Goal: Task Accomplishment & Management: Manage account settings

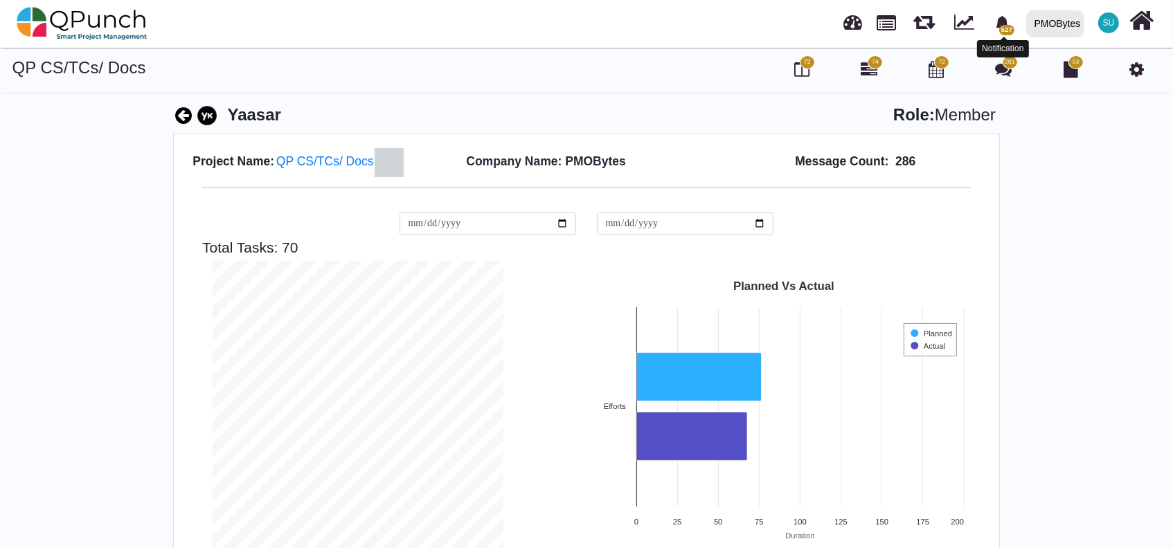
scroll to position [290, 312]
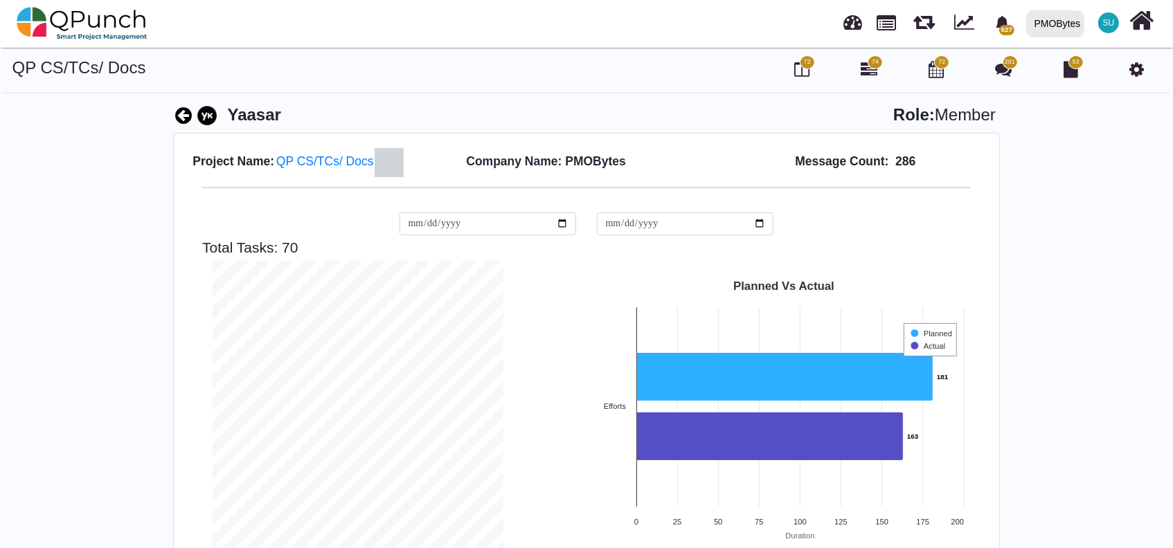
click at [798, 62] on icon at bounding box center [801, 69] width 15 height 17
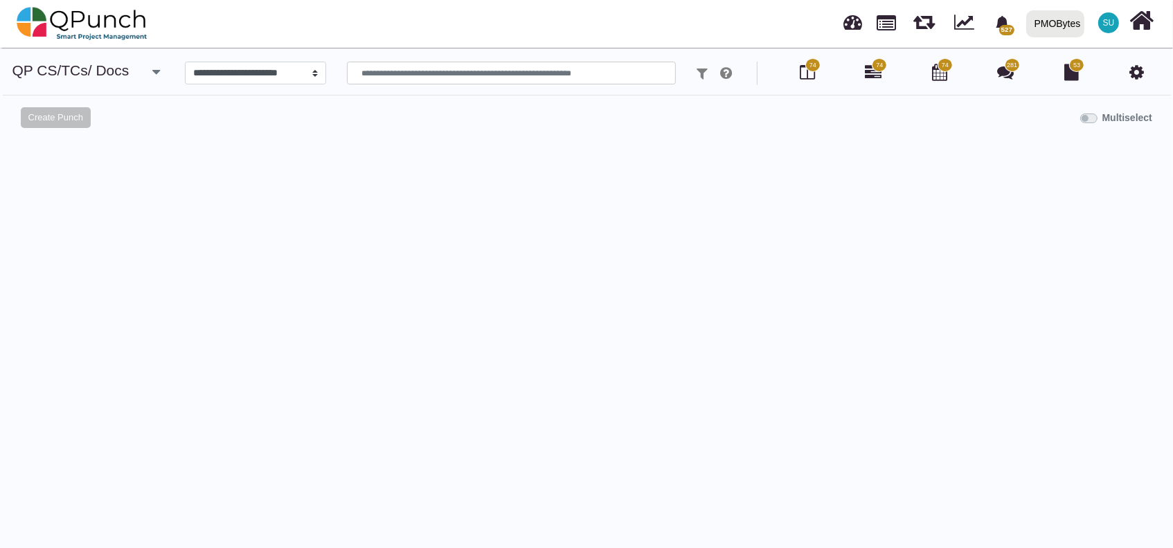
select select
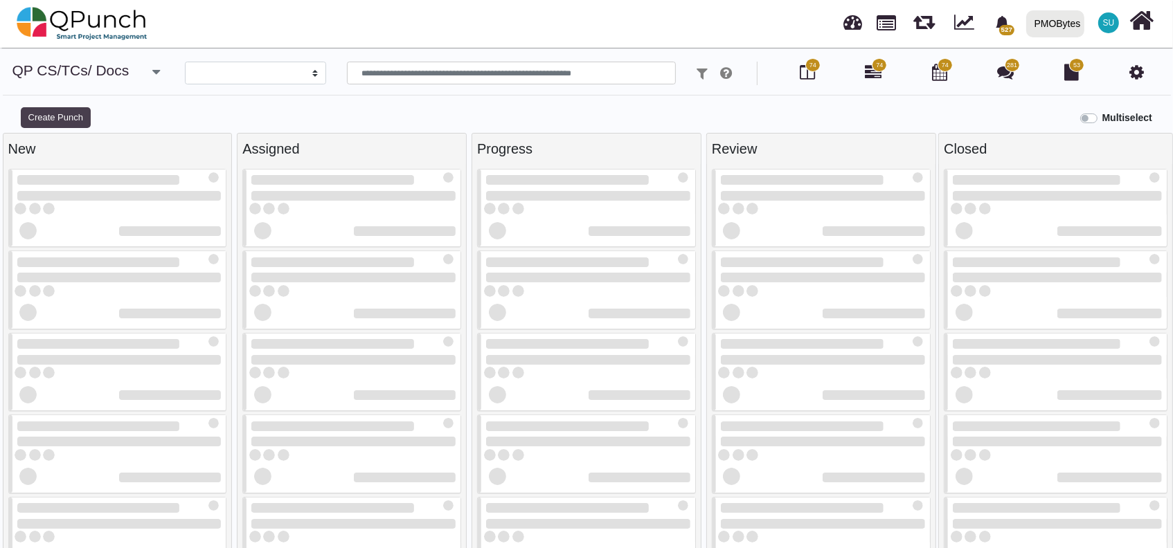
click at [56, 122] on button "Create Punch" at bounding box center [56, 117] width 70 height 21
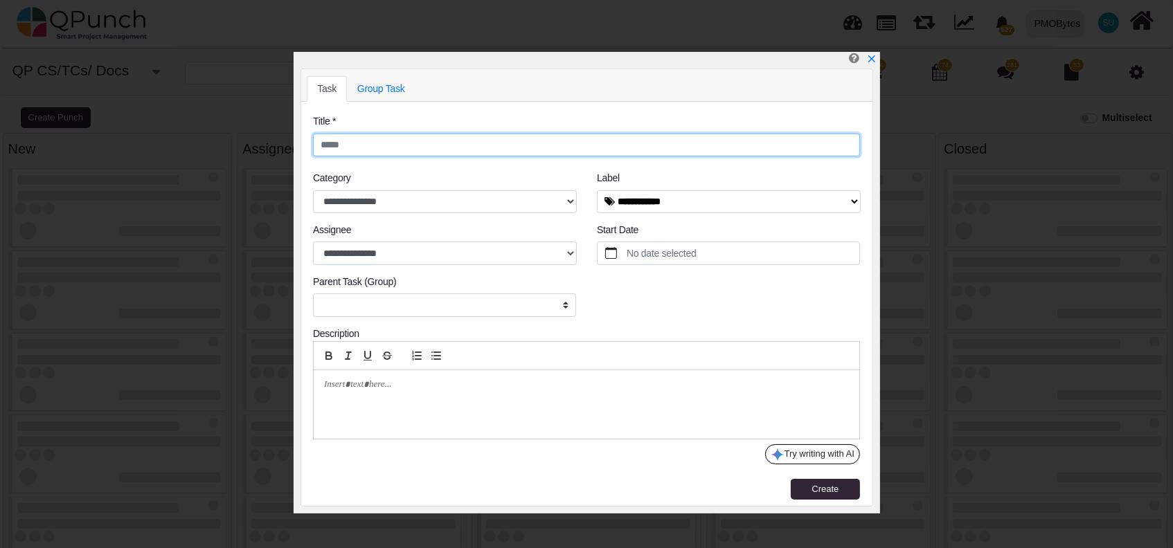
click at [391, 144] on input "text" at bounding box center [586, 146] width 547 height 24
type input "**"
select select
type input "**********"
drag, startPoint x: 427, startPoint y: 332, endPoint x: 404, endPoint y: 397, distance: 69.0
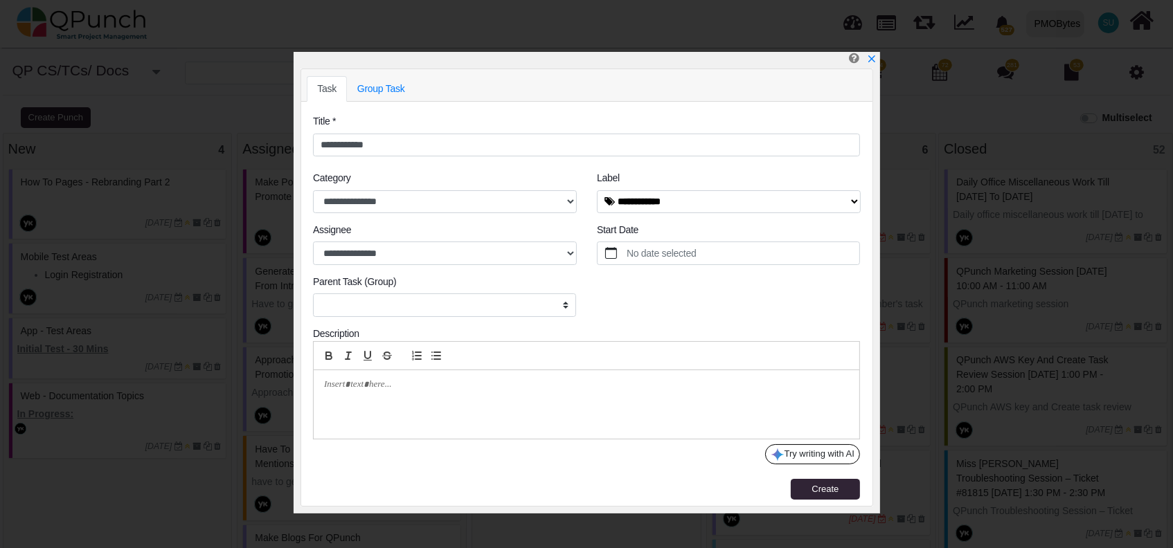
click at [427, 332] on div "Description" at bounding box center [586, 334] width 547 height 15
click at [404, 400] on div at bounding box center [587, 404] width 546 height 69
select select "****"
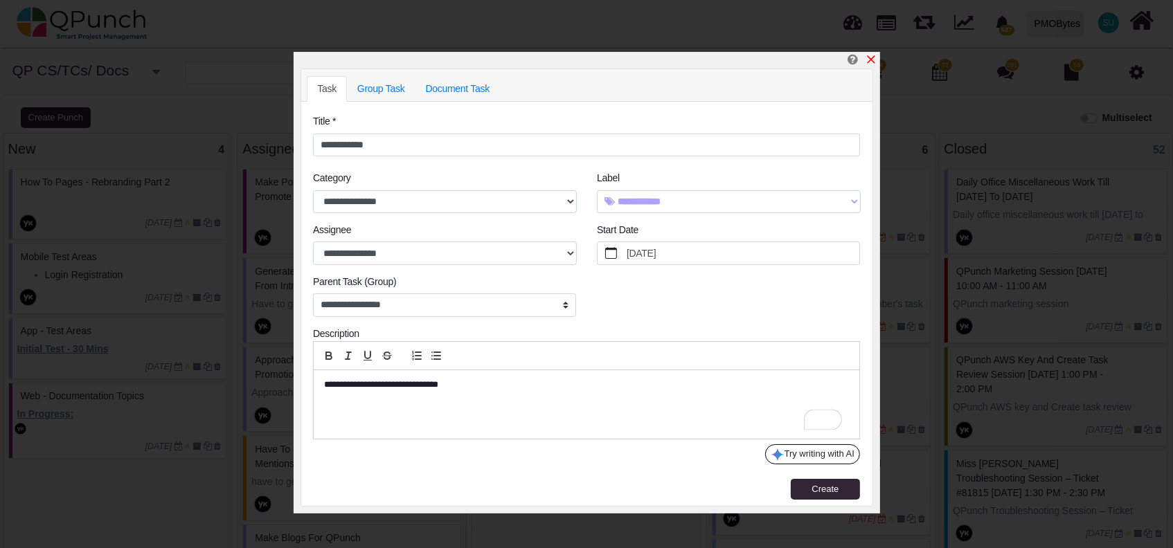
click at [868, 59] on icon "x" at bounding box center [871, 59] width 11 height 11
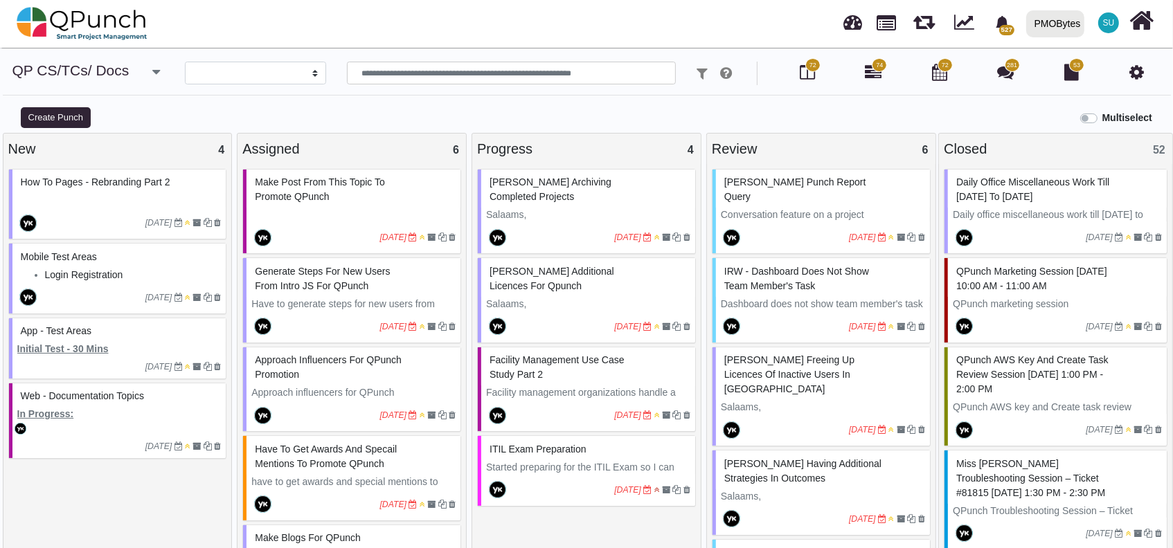
click at [154, 75] on icon "button" at bounding box center [156, 72] width 8 height 14
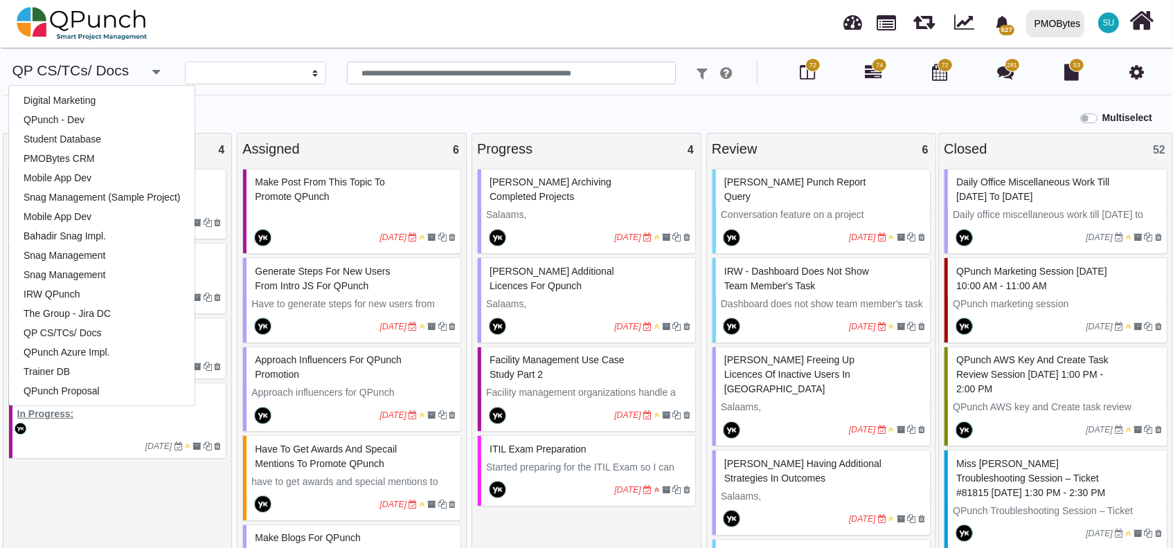
click at [281, 123] on div "Create Punch" at bounding box center [147, 116] width 294 height 23
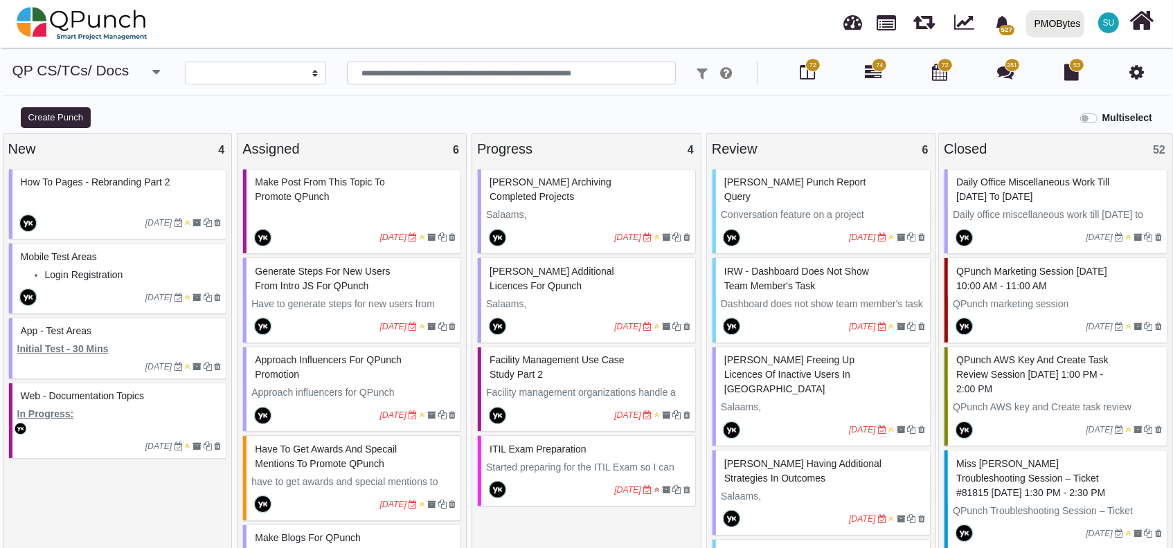
click at [146, 196] on p at bounding box center [119, 200] width 204 height 15
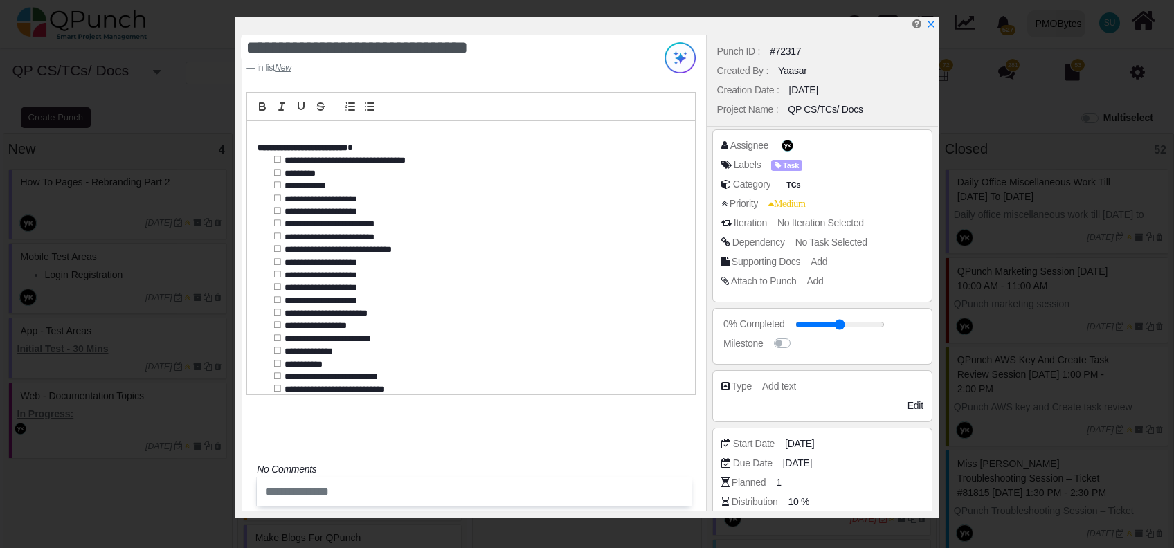
click at [560, 322] on div "**********" at bounding box center [470, 258] width 447 height 274
click at [925, 24] on icon "x" at bounding box center [930, 24] width 11 height 11
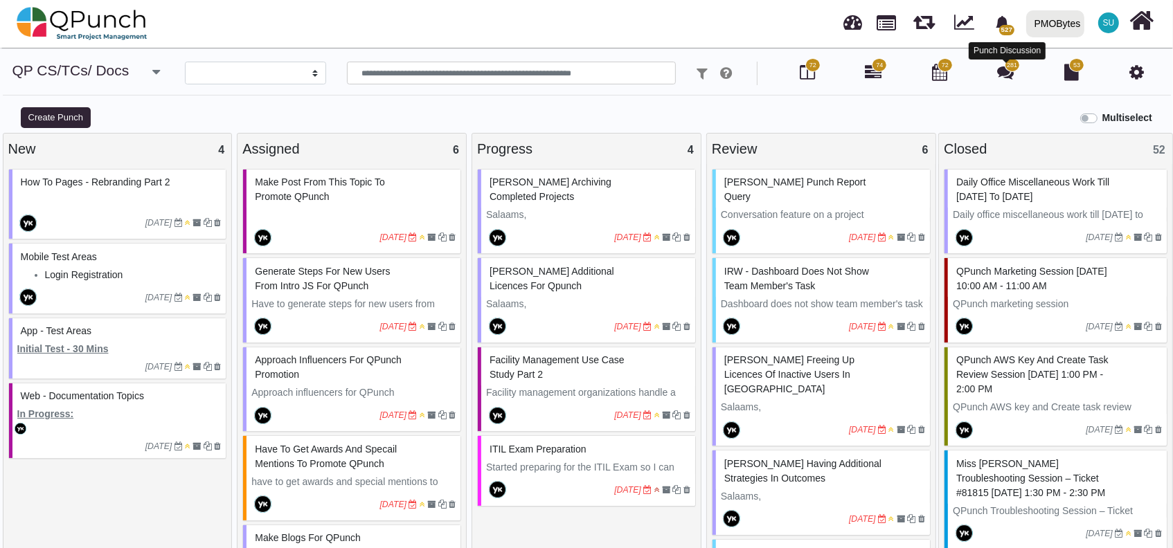
click at [1003, 78] on icon at bounding box center [1006, 72] width 17 height 17
click at [1005, 77] on icon at bounding box center [1006, 72] width 17 height 17
click at [1008, 67] on span "281" at bounding box center [1012, 66] width 10 height 10
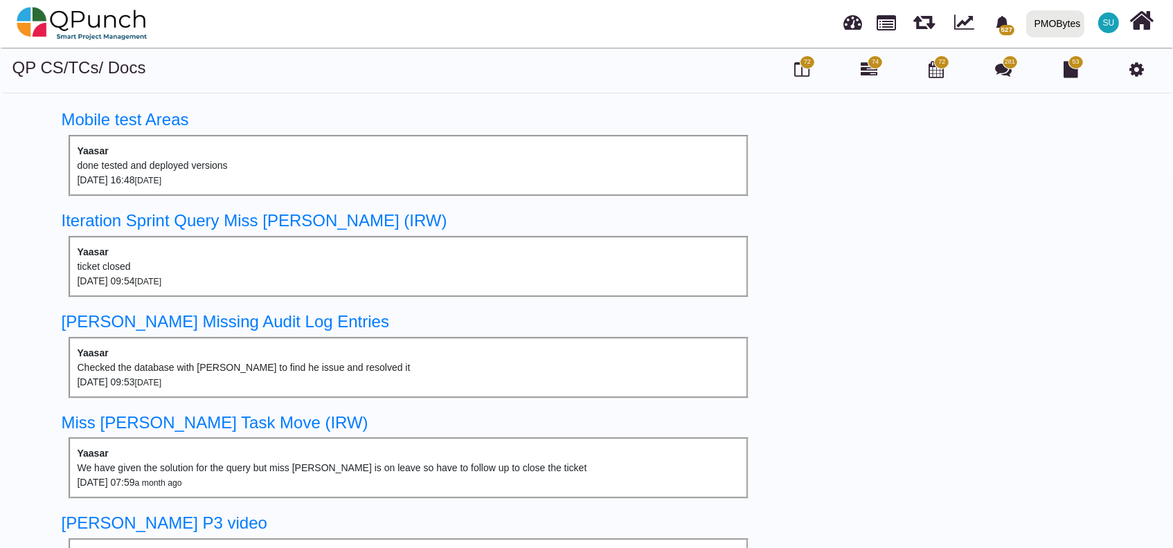
drag, startPoint x: 1012, startPoint y: 71, endPoint x: 1019, endPoint y: 126, distance: 55.2
drag, startPoint x: 1019, startPoint y: 126, endPoint x: 940, endPoint y: 66, distance: 99.4
drag, startPoint x: 940, startPoint y: 66, endPoint x: 884, endPoint y: 98, distance: 63.9
click at [936, 69] on icon at bounding box center [936, 69] width 15 height 17
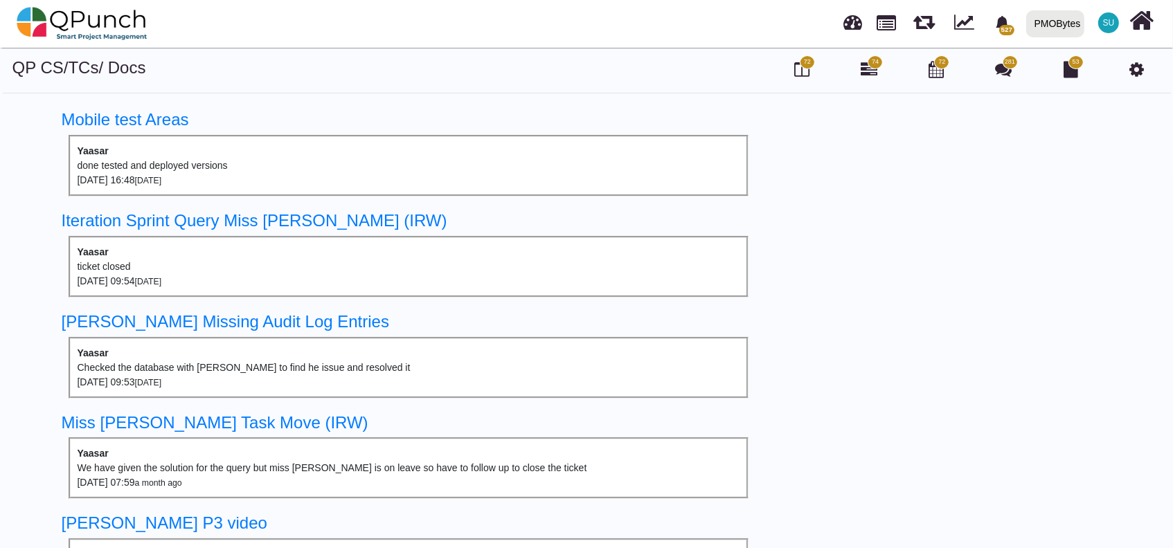
select select "****"
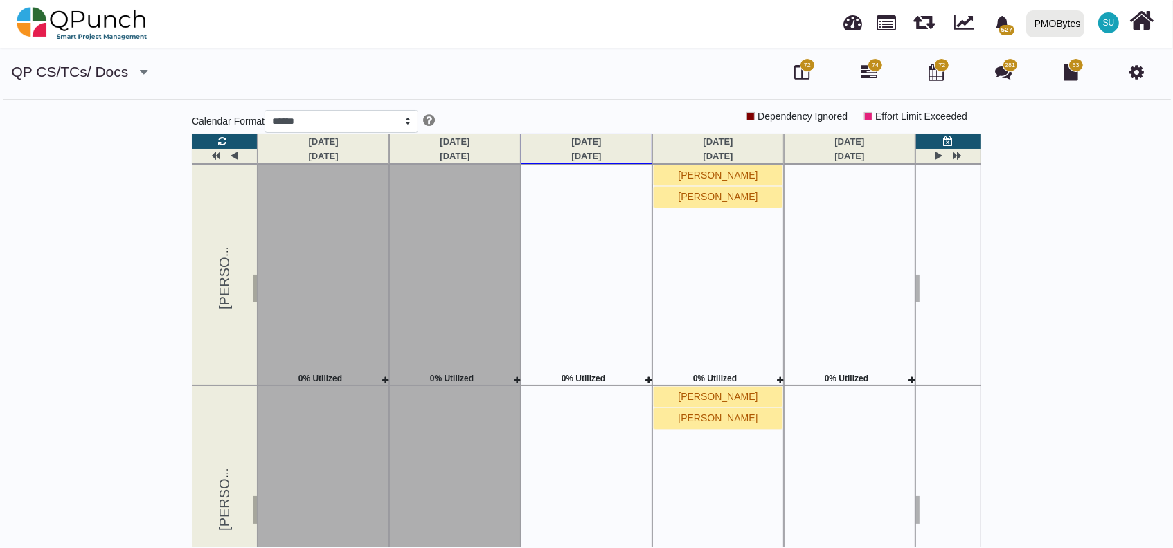
click at [1099, 13] on div "SU" at bounding box center [1109, 23] width 26 height 26
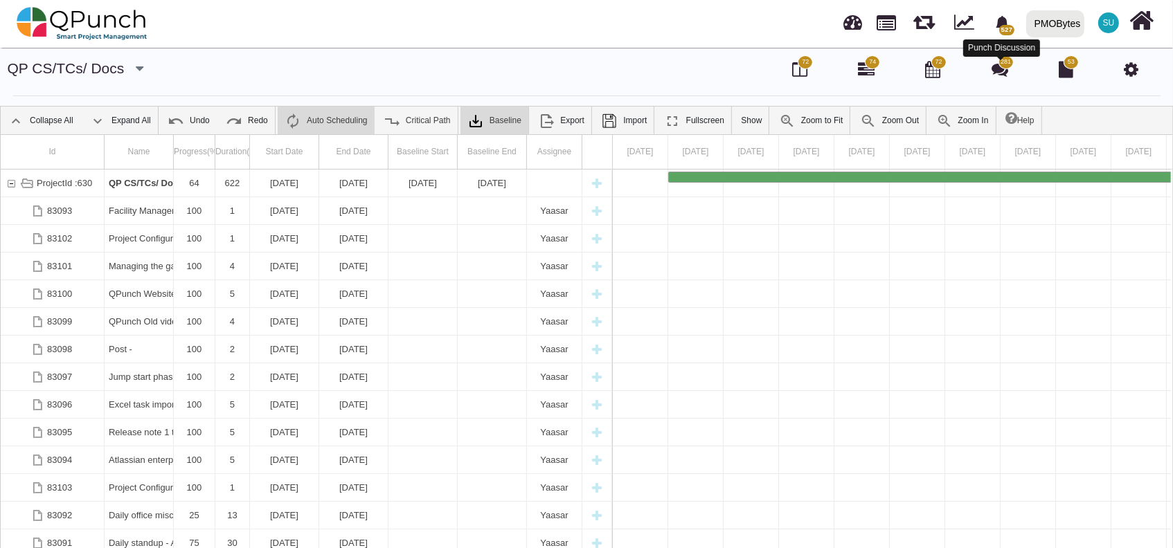
click at [1003, 68] on icon at bounding box center [1000, 69] width 17 height 17
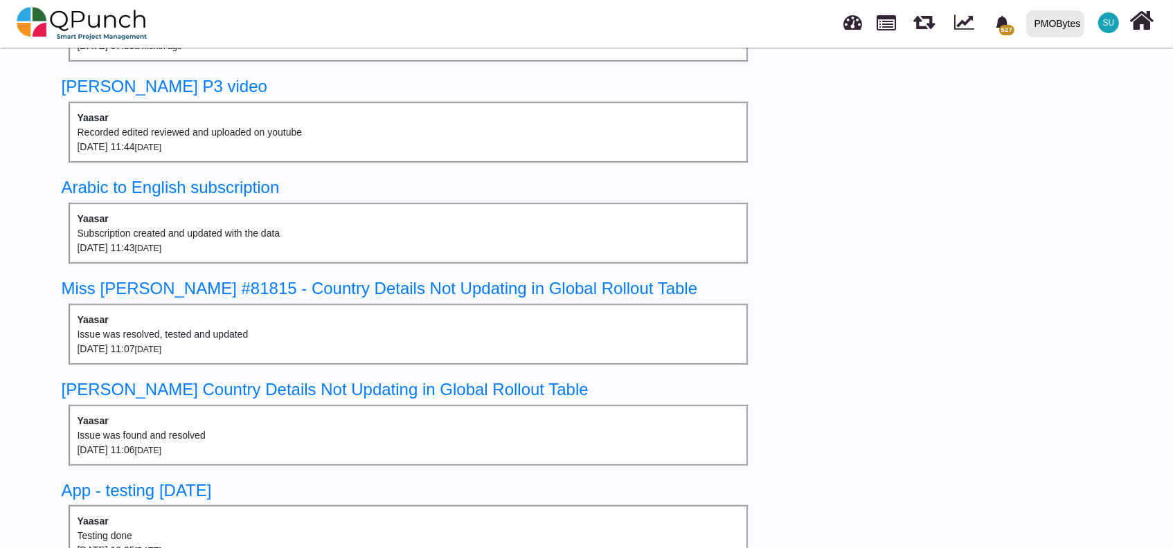
scroll to position [461, 0]
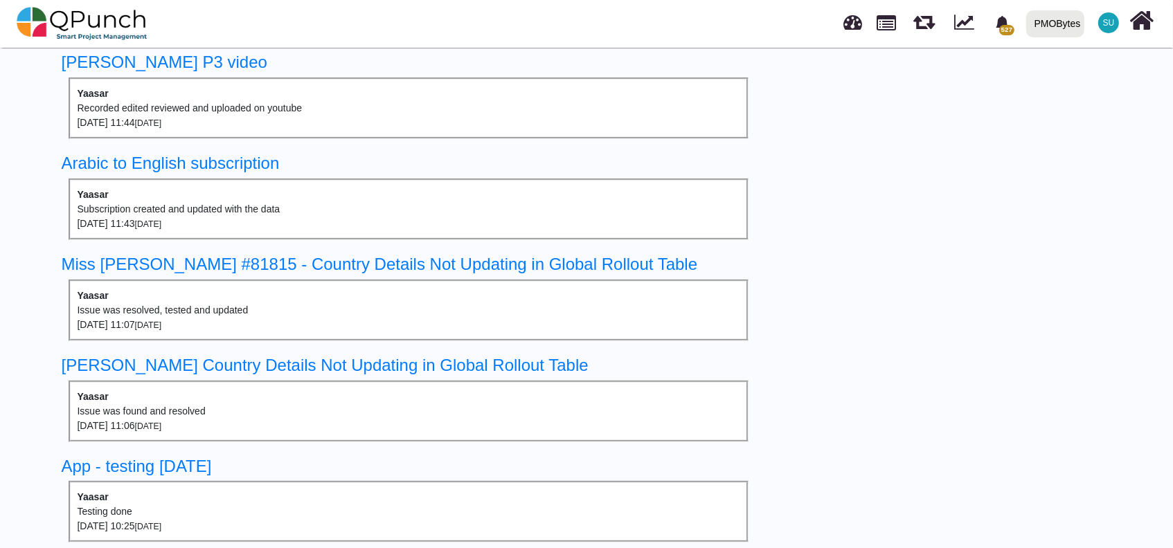
drag, startPoint x: -4, startPoint y: 90, endPoint x: 850, endPoint y: 93, distance: 854.5
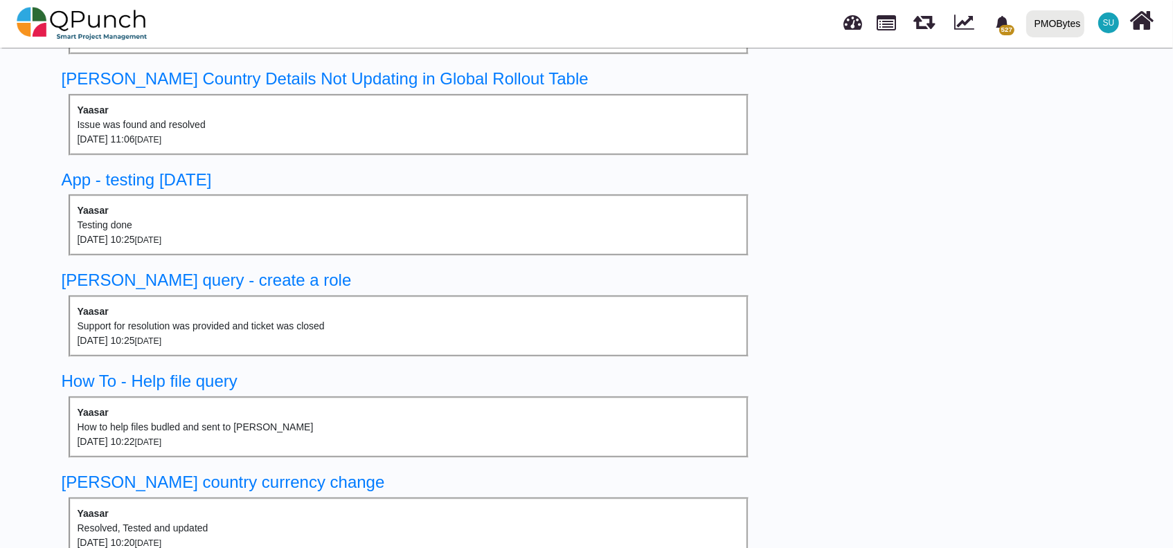
scroll to position [816, 0]
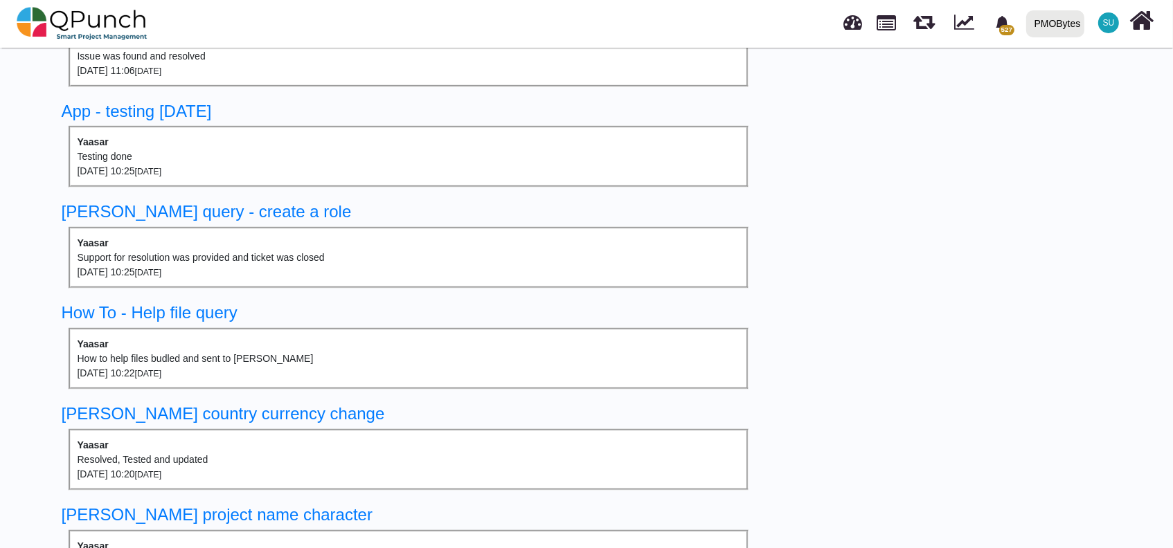
click at [616, 453] on div "Resolved, Tested and updated" at bounding box center [409, 460] width 663 height 15
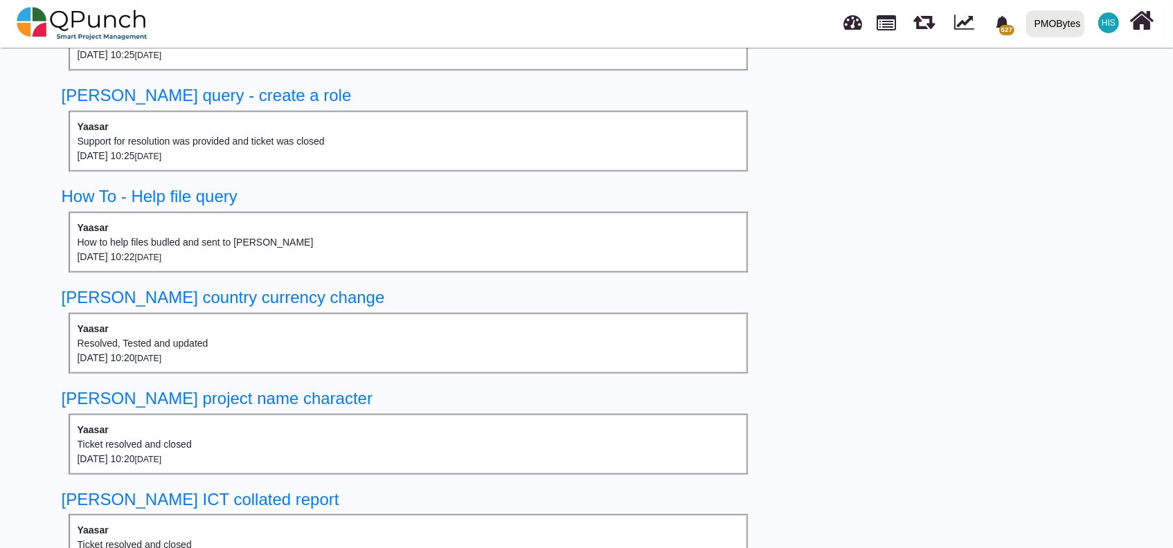
click at [1104, 24] on span "HIS" at bounding box center [1109, 23] width 14 height 8
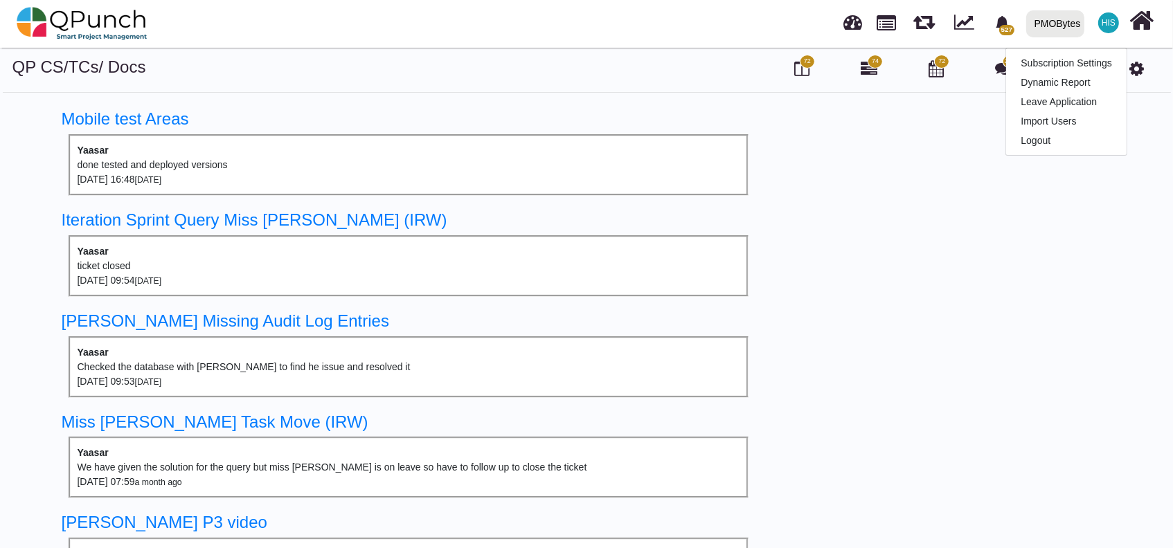
scroll to position [0, 0]
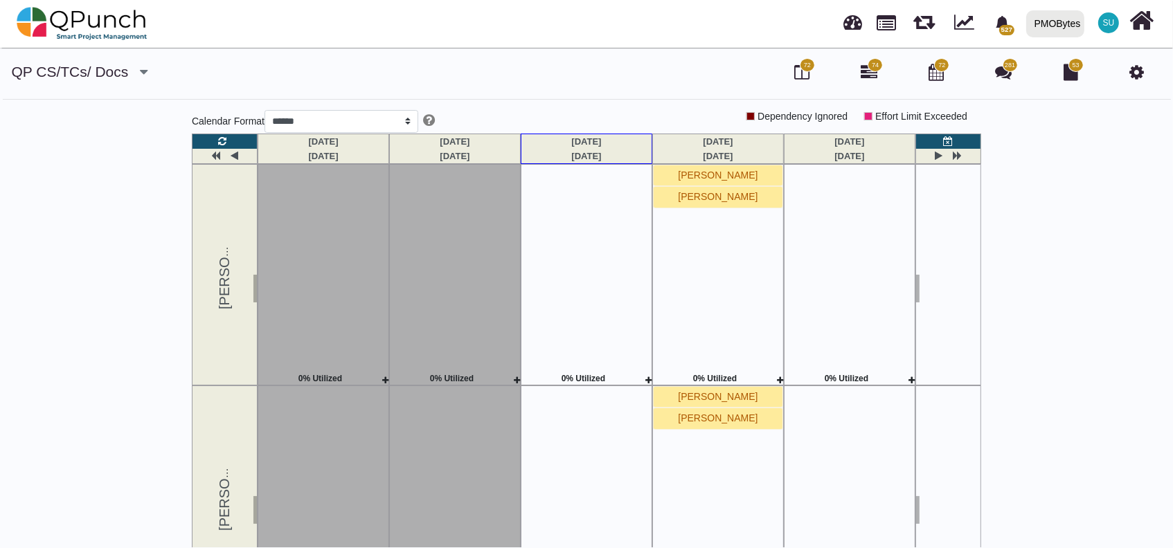
click at [75, 172] on div "QP CS/TCs/ Docs Digital Marketing QPunch - Dev Student Database PMOBytes CRM Mo…" at bounding box center [586, 312] width 1173 height 501
click at [1008, 73] on icon at bounding box center [1004, 72] width 17 height 17
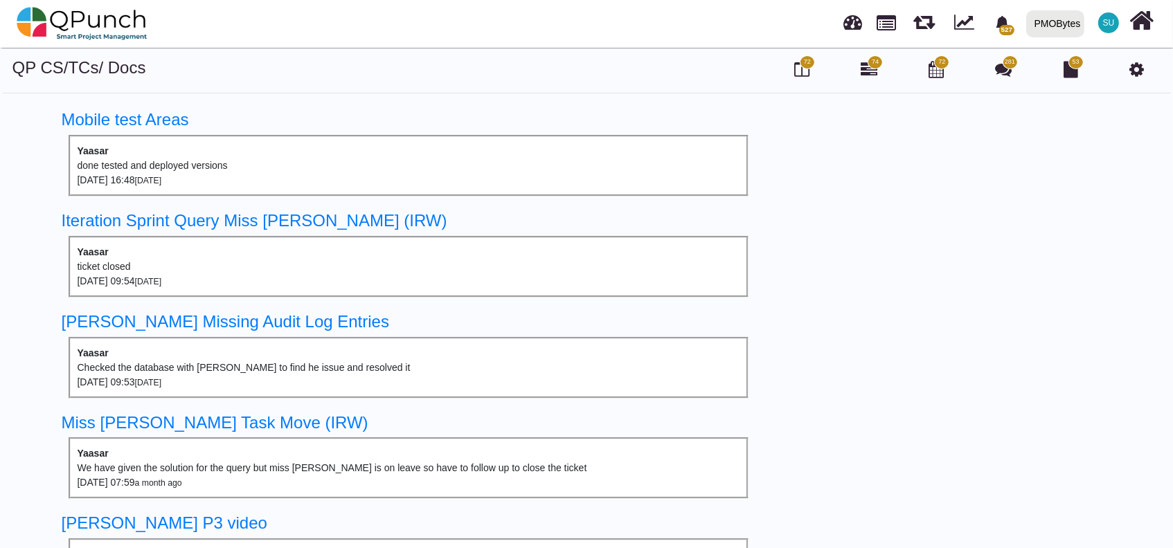
click at [803, 64] on span "72" at bounding box center [807, 62] width 15 height 14
click at [168, 119] on link "Mobile test Areas" at bounding box center [125, 119] width 127 height 19
click at [163, 124] on link "Mobile test Areas" at bounding box center [125, 119] width 127 height 19
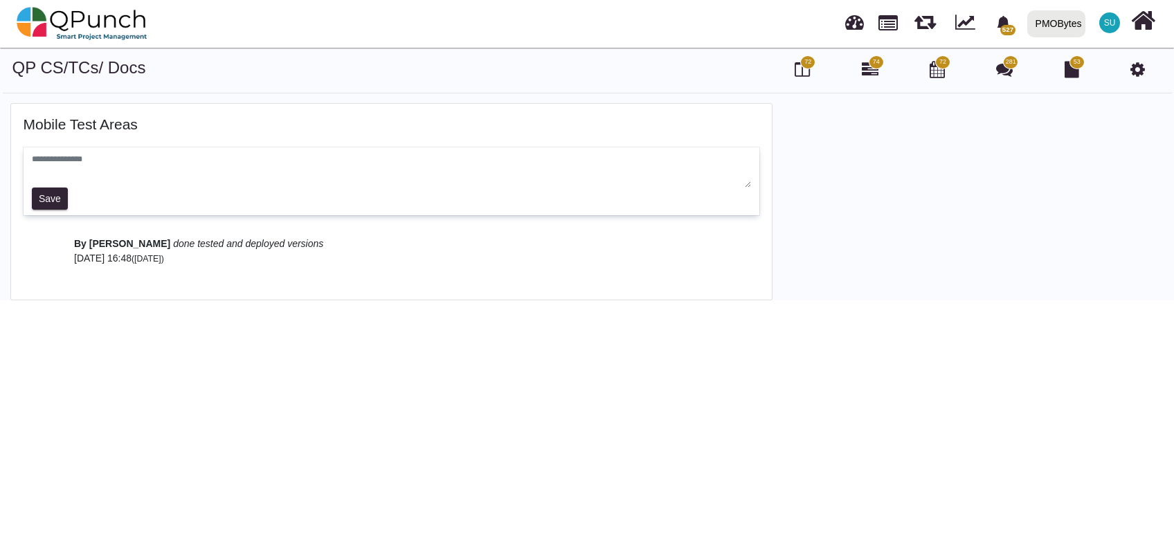
click at [812, 66] on span "72" at bounding box center [807, 62] width 15 height 14
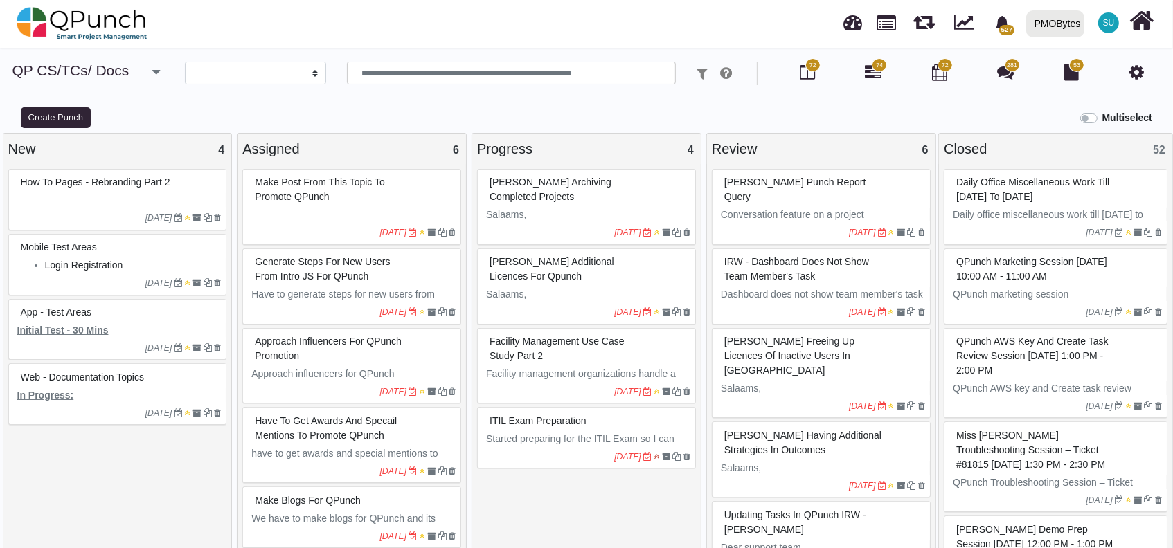
select select
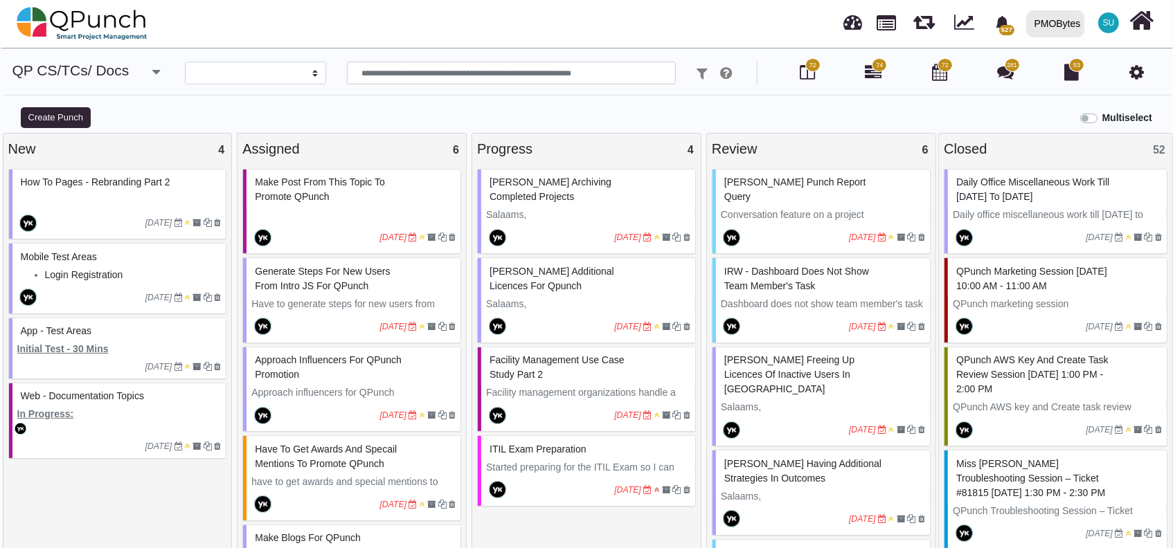
click at [46, 197] on p at bounding box center [119, 200] width 204 height 15
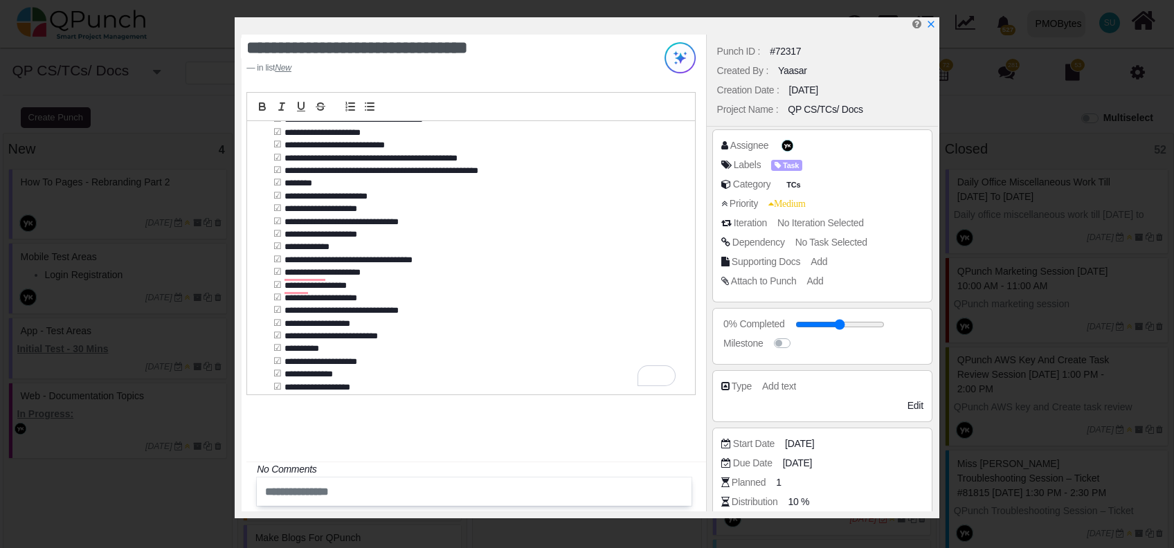
scroll to position [369, 0]
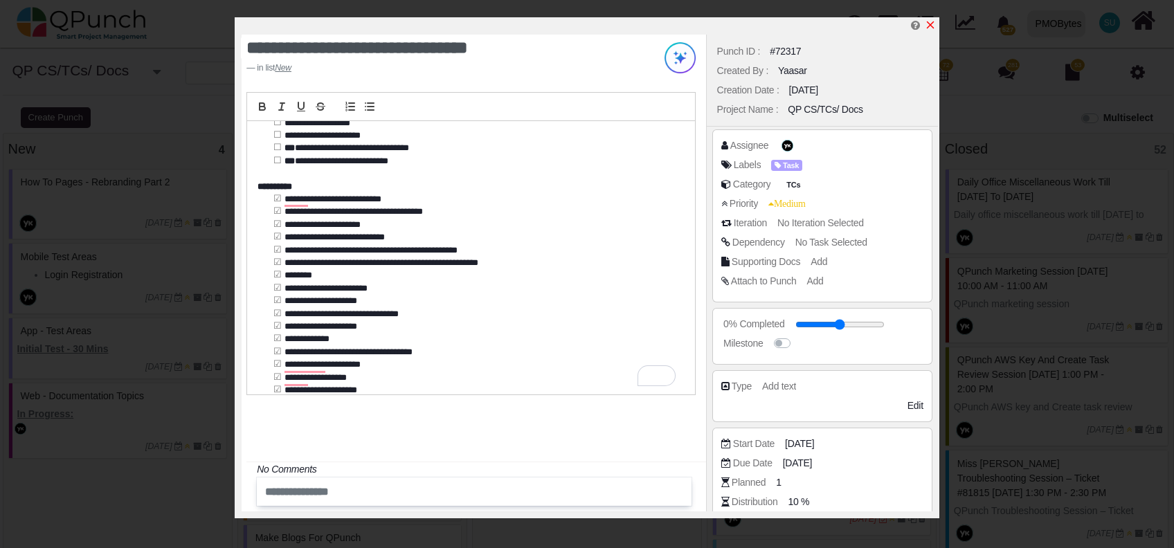
click at [933, 24] on icon "x" at bounding box center [930, 24] width 11 height 11
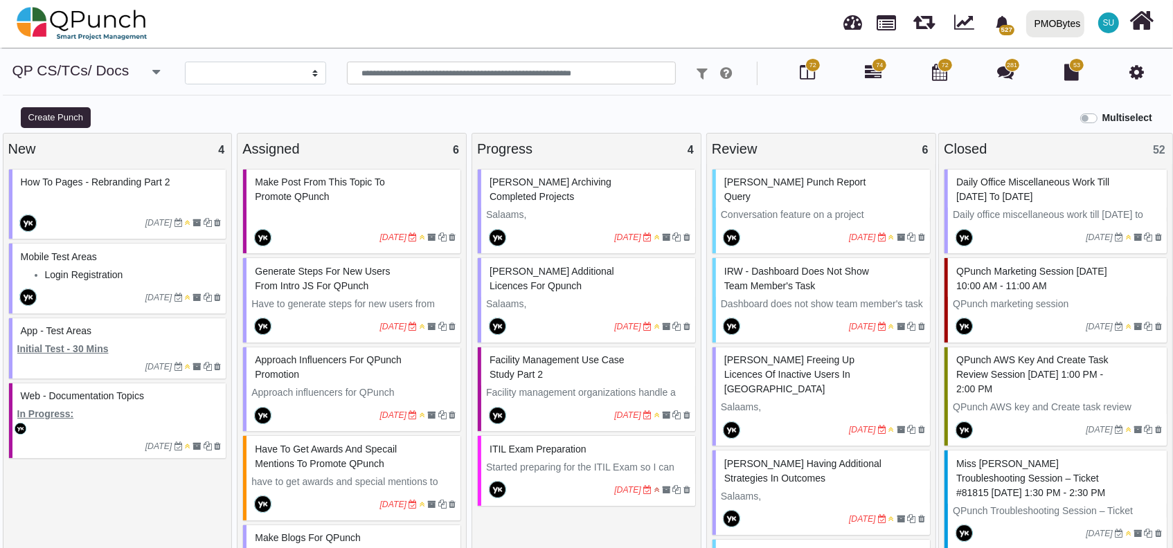
click at [85, 429] on div at bounding box center [119, 428] width 214 height 15
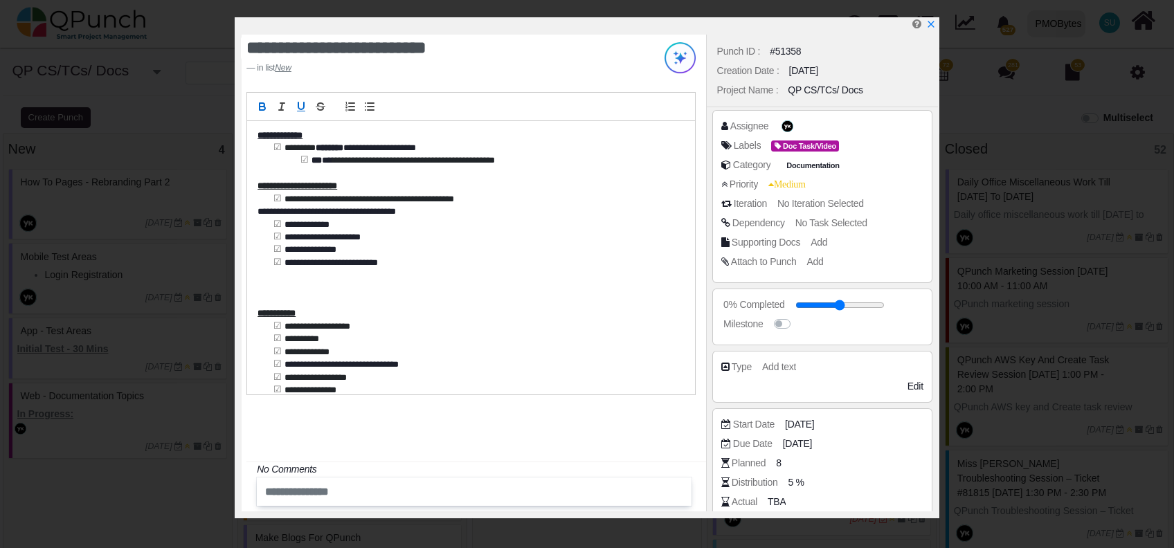
click at [387, 262] on div "**********" at bounding box center [471, 258] width 448 height 274
drag, startPoint x: 287, startPoint y: 150, endPoint x: 558, endPoint y: 168, distance: 271.4
click at [558, 168] on div "**********" at bounding box center [471, 258] width 448 height 274
click at [558, 168] on p at bounding box center [468, 174] width 420 height 12
drag, startPoint x: 552, startPoint y: 163, endPoint x: 316, endPoint y: 156, distance: 236.2
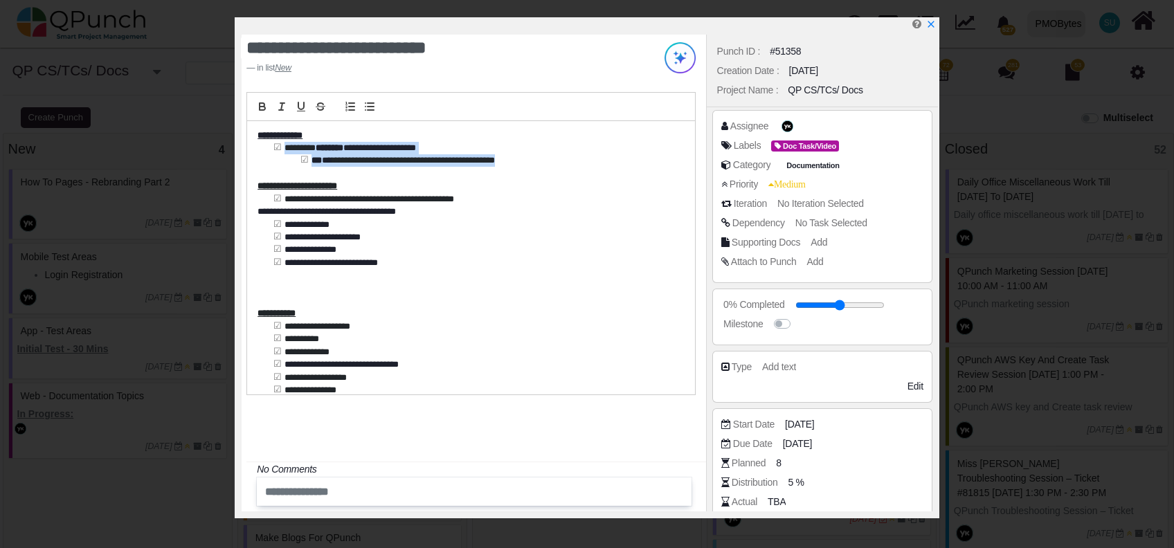
click at [271, 148] on div "**********" at bounding box center [471, 258] width 448 height 274
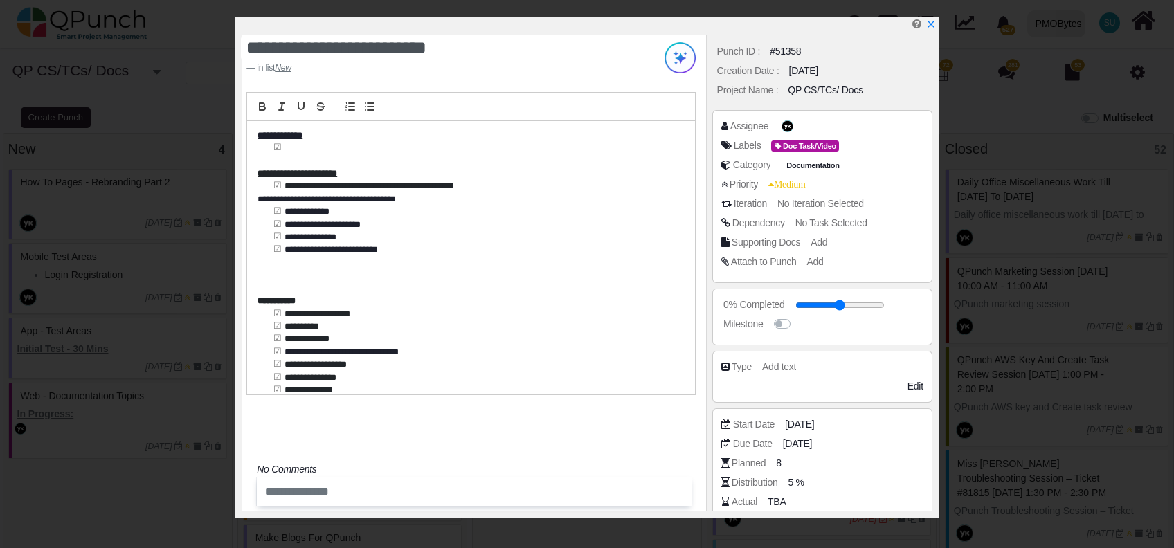
click at [100, 274] on div "**********" at bounding box center [587, 274] width 1174 height 548
click at [404, 257] on p at bounding box center [468, 263] width 420 height 12
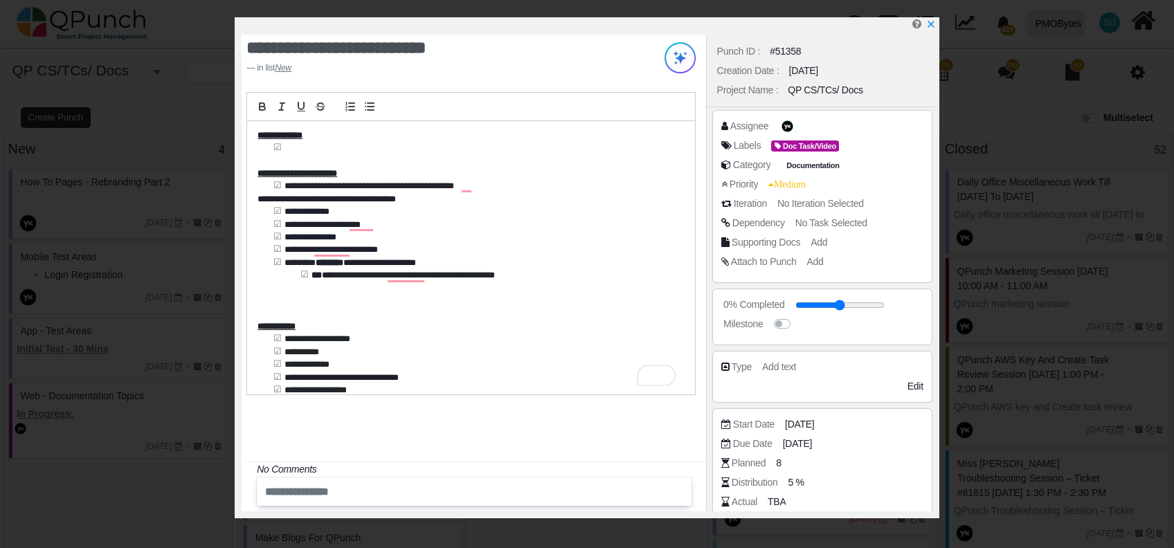
click at [314, 272] on strong "***" at bounding box center [317, 275] width 10 height 9
click at [310, 146] on div "**********" at bounding box center [471, 258] width 448 height 274
drag, startPoint x: 276, startPoint y: 141, endPoint x: 283, endPoint y: 146, distance: 8.3
click at [277, 141] on p "**********" at bounding box center [468, 135] width 420 height 12
click at [929, 28] on icon "x" at bounding box center [930, 24] width 11 height 11
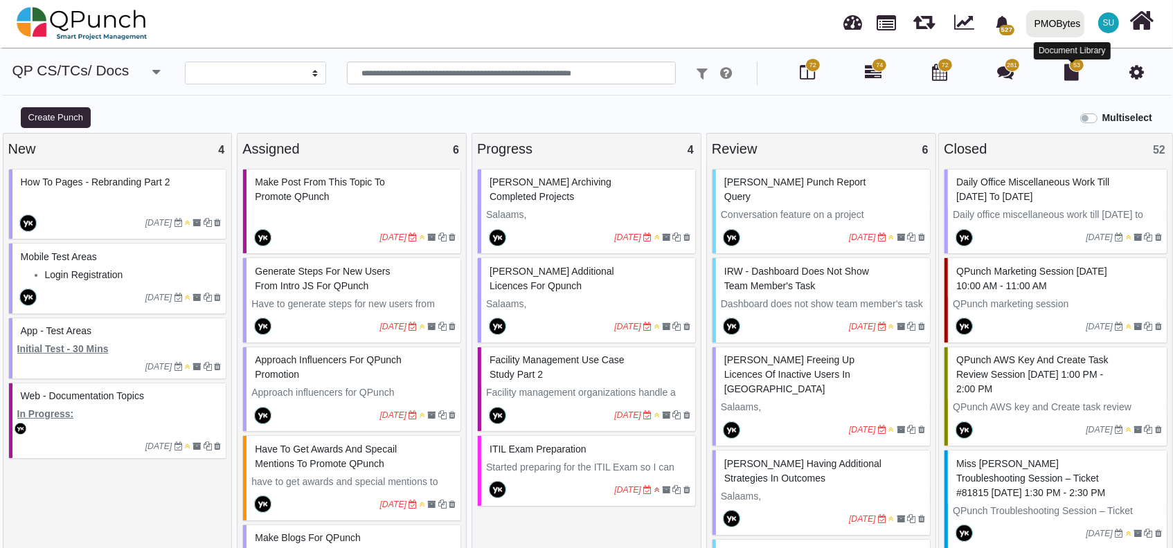
click at [1070, 78] on icon at bounding box center [1071, 72] width 15 height 17
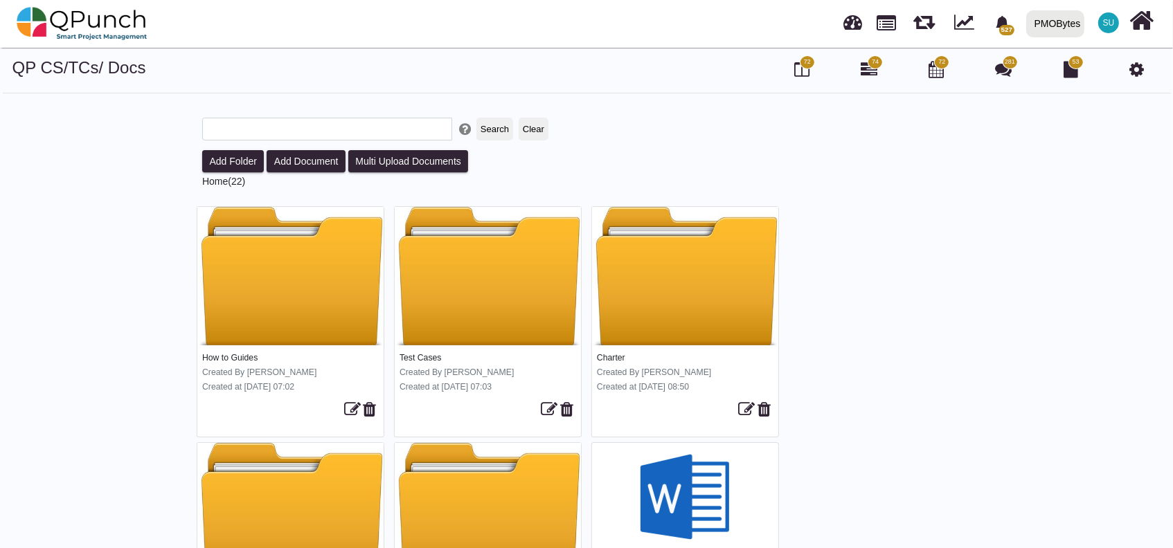
click at [1120, 22] on div "SU" at bounding box center [1109, 23] width 26 height 26
click at [1086, 136] on link "Logout" at bounding box center [1066, 140] width 120 height 19
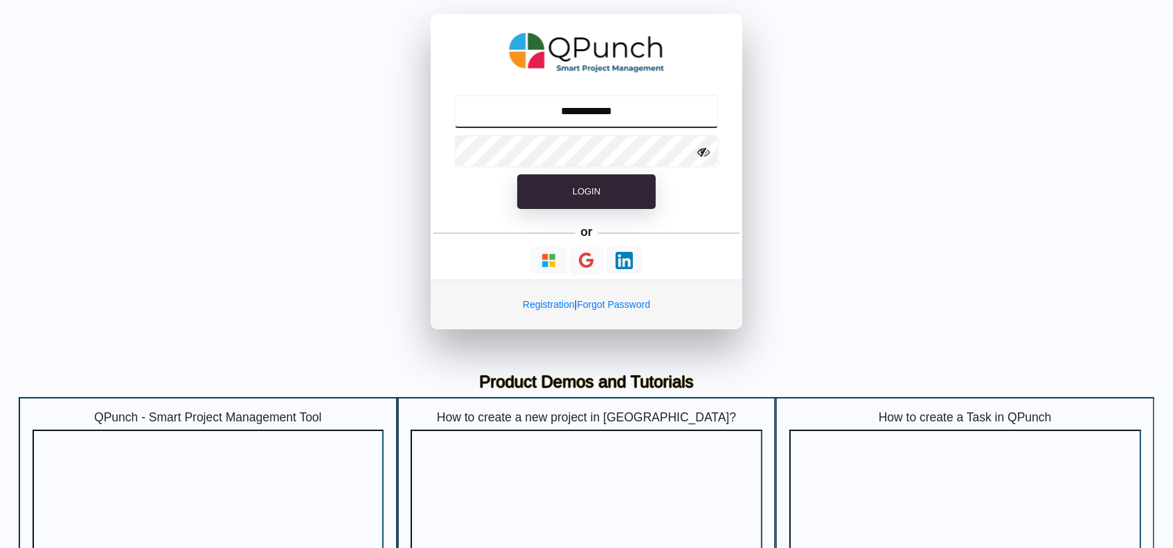
click at [571, 112] on input "**********" at bounding box center [586, 111] width 265 height 33
type input "**********"
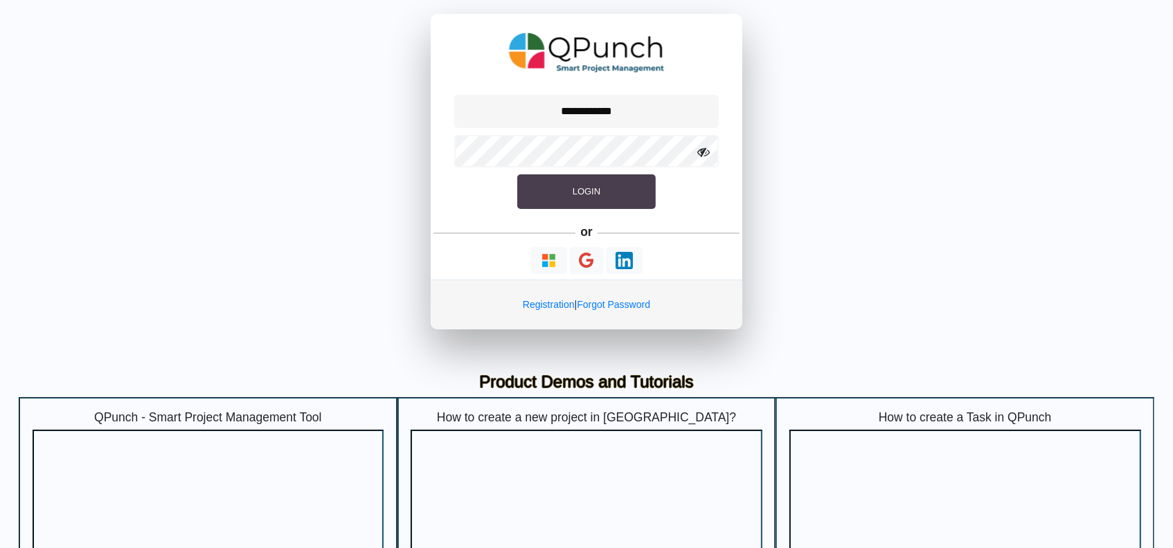
click at [564, 195] on button "Login" at bounding box center [586, 192] width 138 height 35
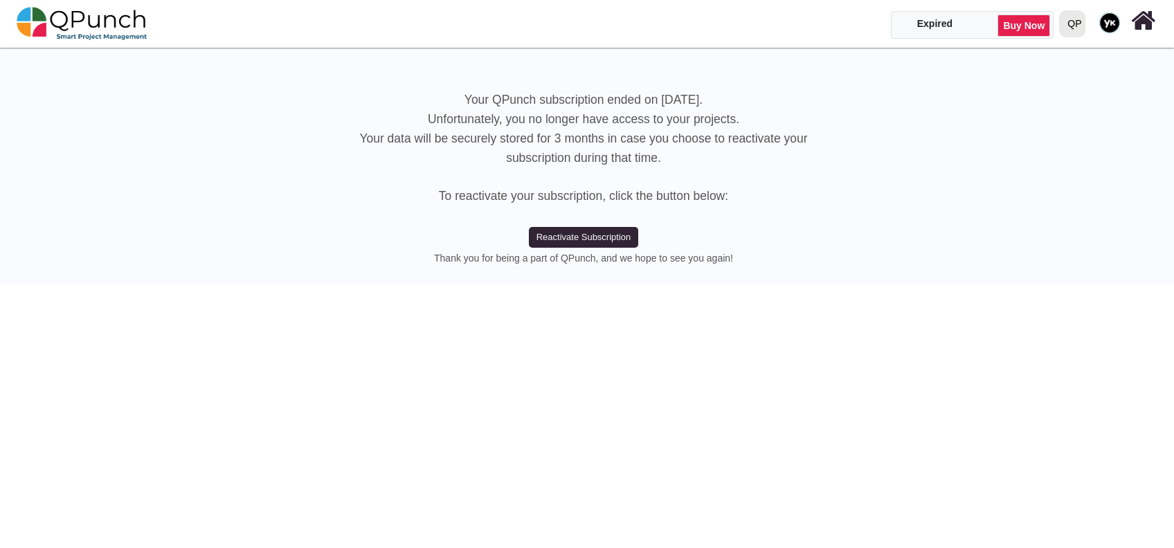
click at [1066, 28] on div at bounding box center [1065, 24] width 5 height 24
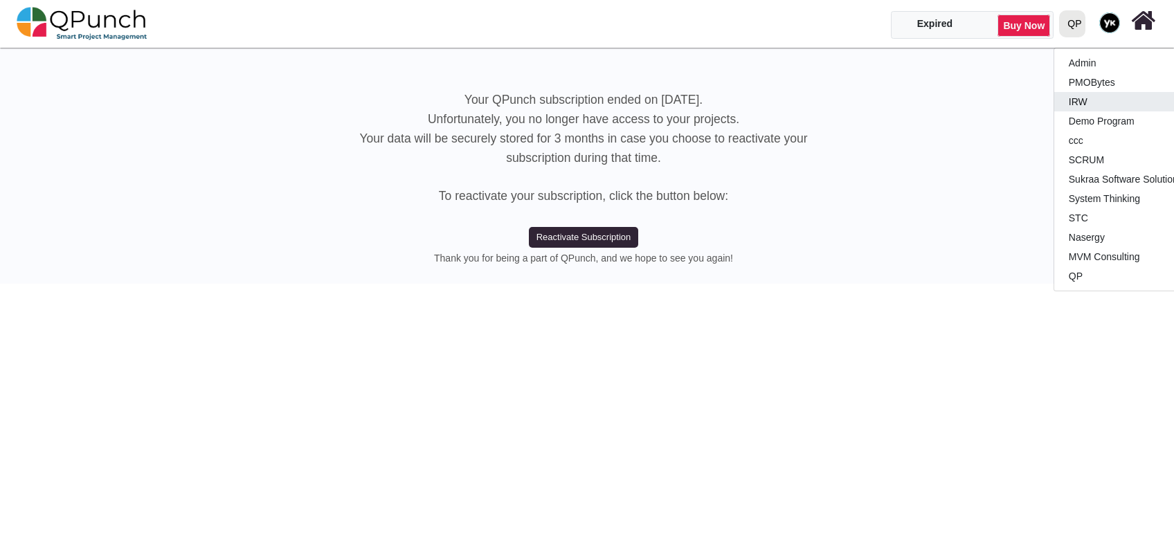
click at [1080, 109] on link "IRW" at bounding box center [1136, 101] width 163 height 19
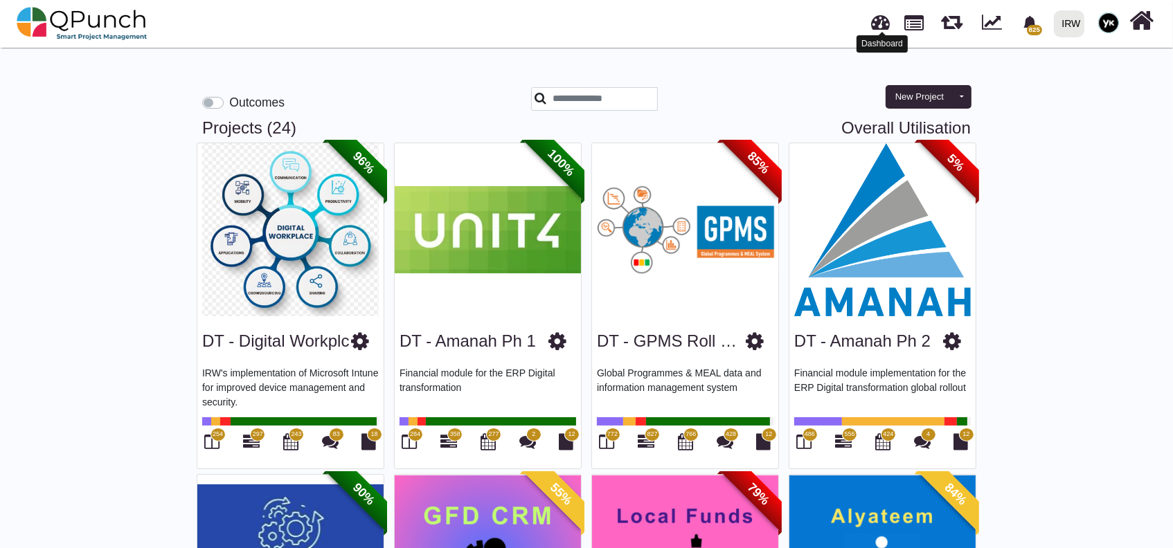
click at [886, 27] on link at bounding box center [881, 20] width 19 height 23
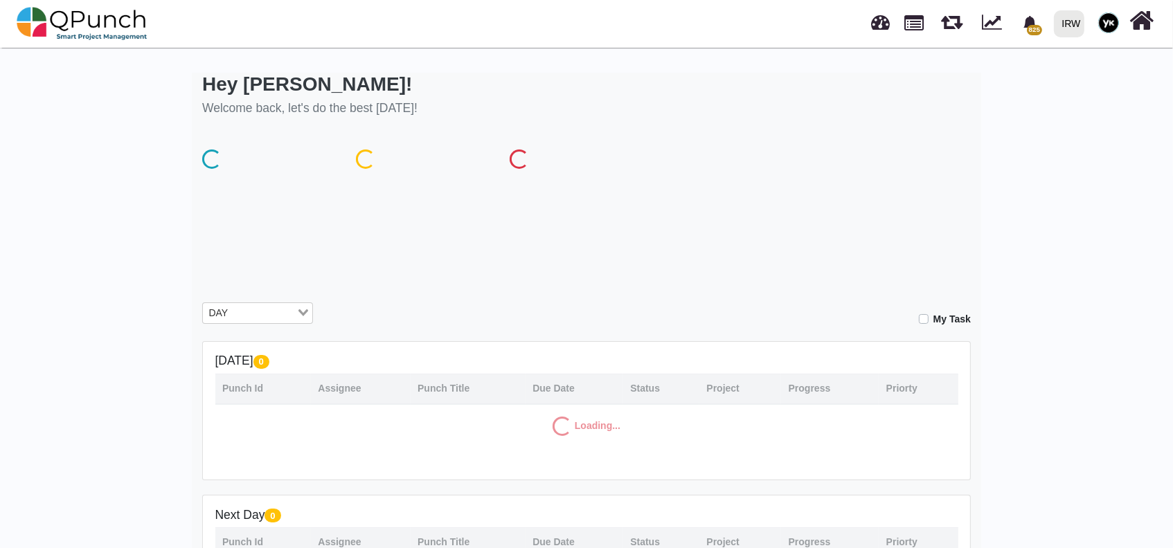
click at [289, 314] on input "Search for option" at bounding box center [264, 313] width 62 height 15
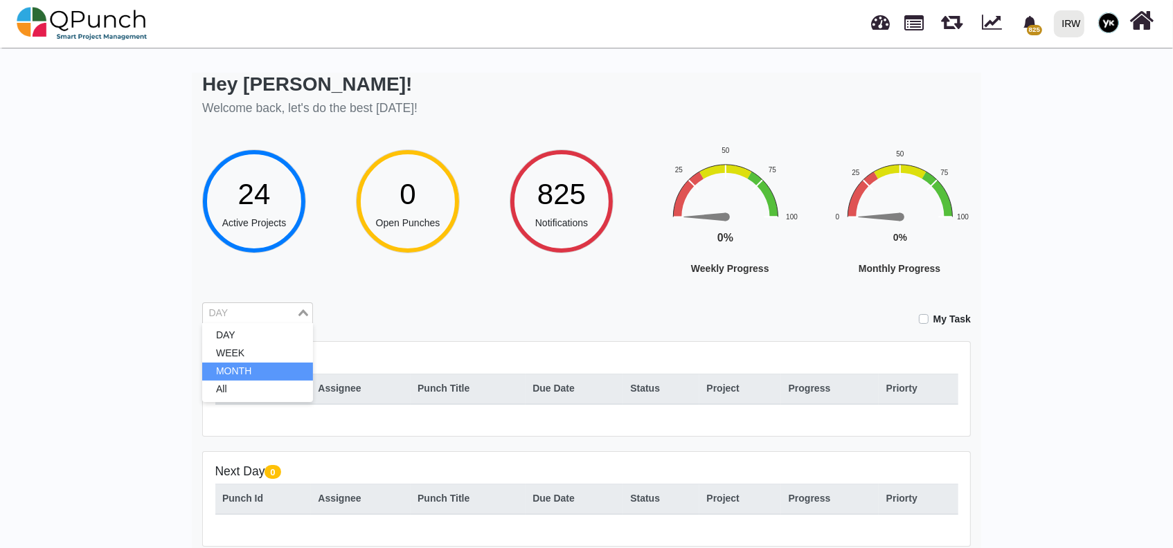
click at [271, 378] on li "MONTH" at bounding box center [257, 372] width 111 height 18
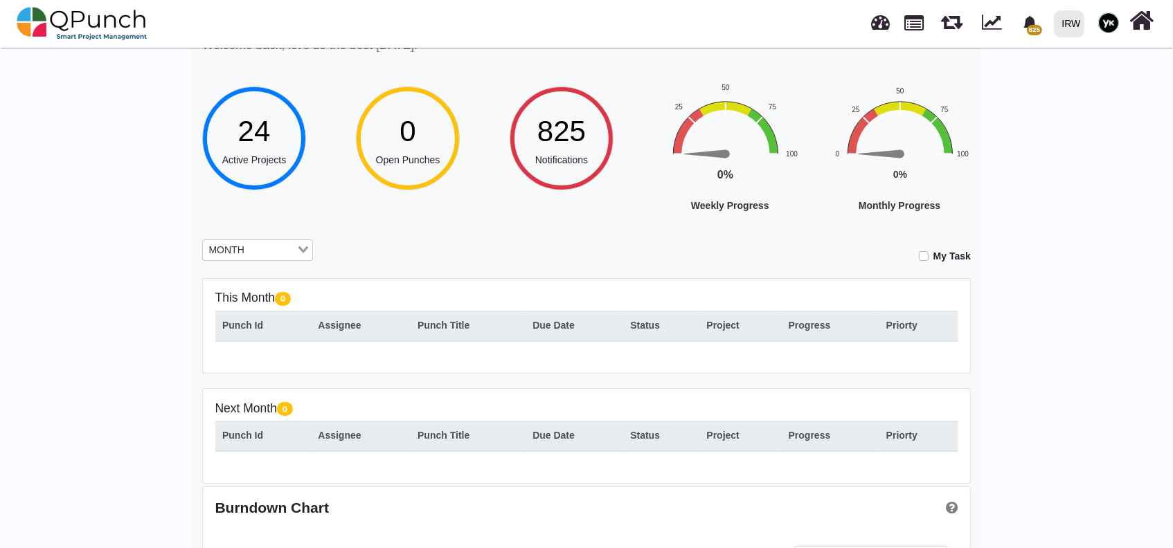
scroll to position [92, 0]
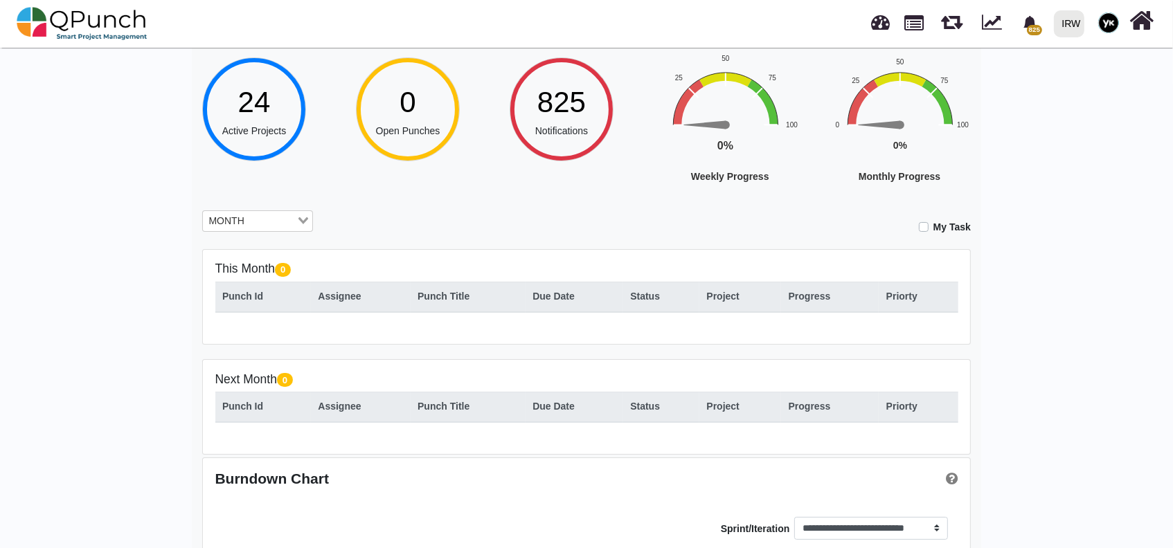
click at [305, 215] on div "Loading..." at bounding box center [304, 220] width 16 height 18
click at [274, 294] on li "All" at bounding box center [257, 298] width 111 height 18
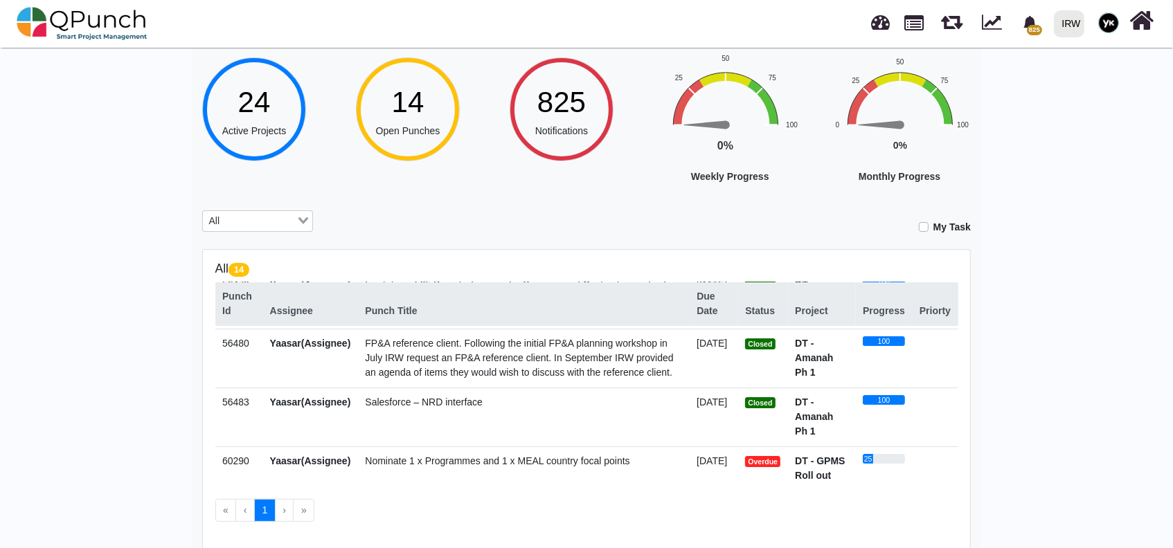
scroll to position [645, 0]
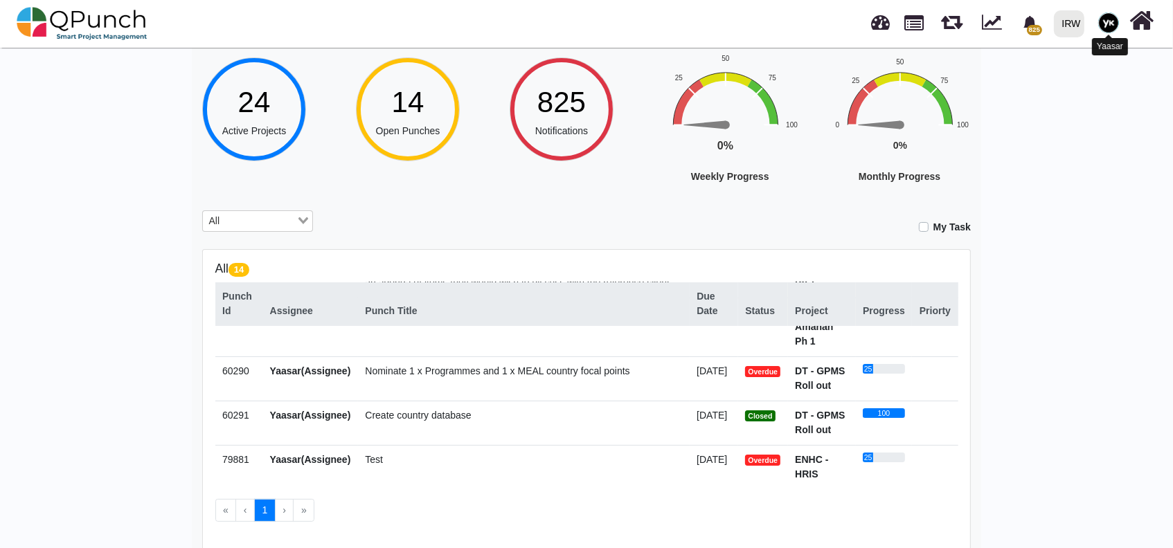
click at [1107, 30] on img at bounding box center [1108, 22] width 21 height 21
click at [1047, 89] on link "Subscription Settings" at bounding box center [1066, 82] width 120 height 19
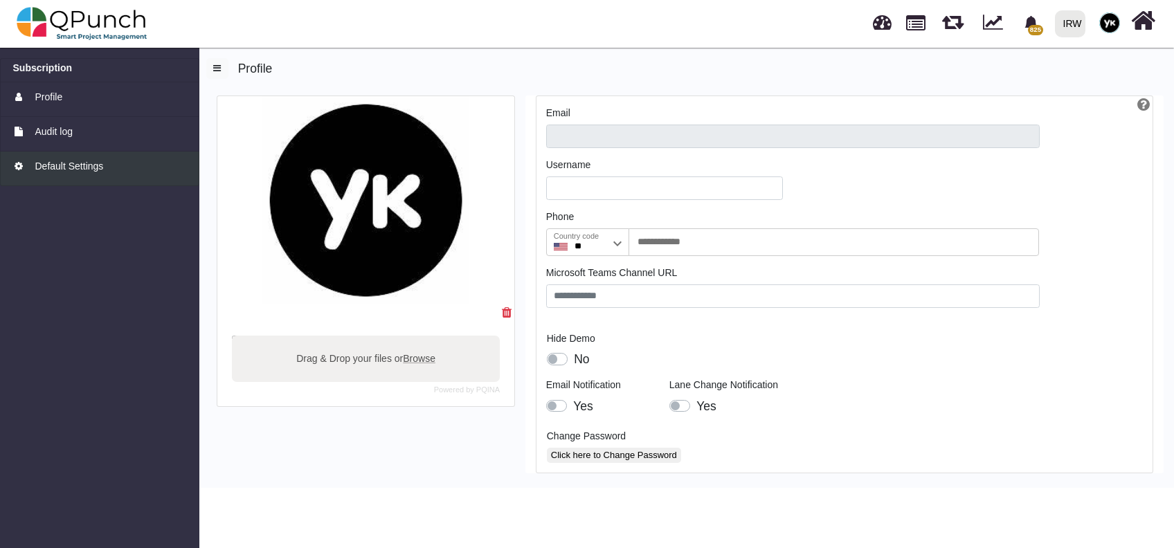
type input "**********"
type input "******"
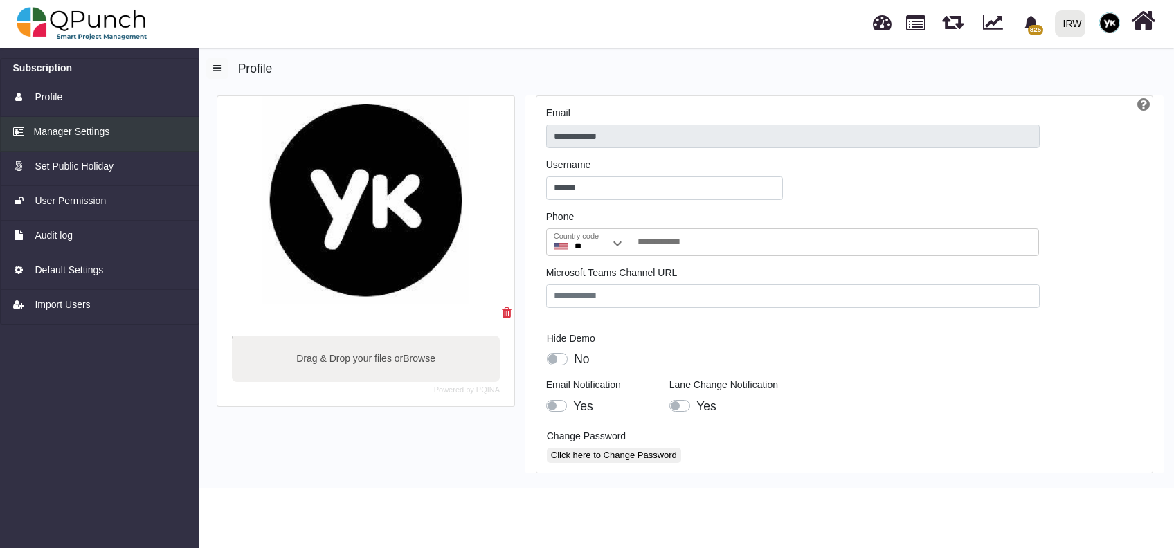
click at [75, 142] on link "Manager Settings" at bounding box center [99, 134] width 199 height 35
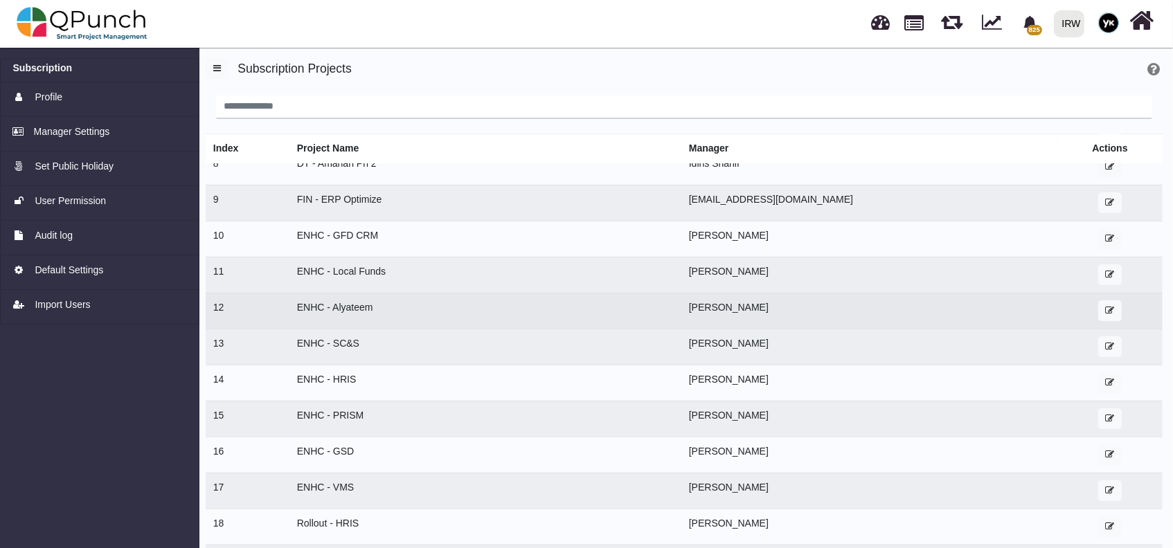
scroll to position [277, 0]
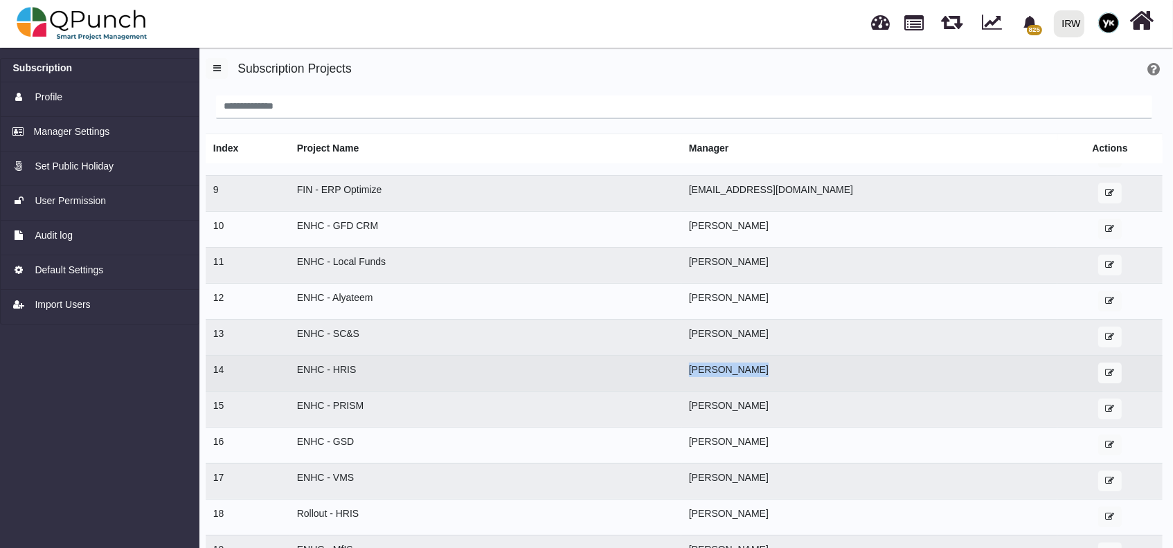
drag, startPoint x: 650, startPoint y: 368, endPoint x: 719, endPoint y: 369, distance: 68.6
click at [719, 369] on td "[PERSON_NAME]" at bounding box center [869, 373] width 376 height 36
click at [681, 355] on td "[PERSON_NAME]" at bounding box center [869, 373] width 376 height 36
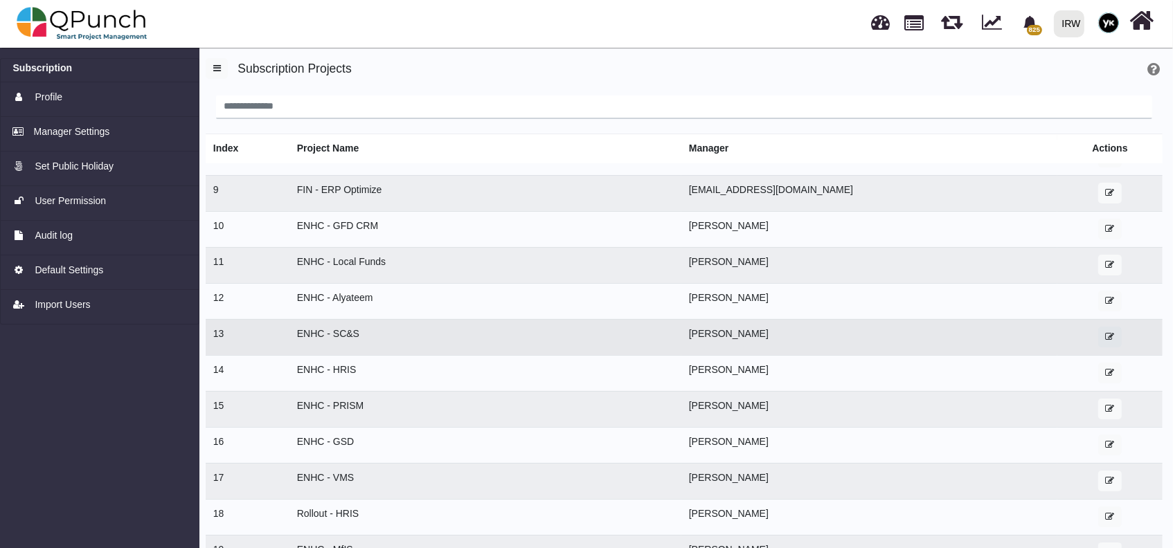
click at [1105, 333] on icon "button" at bounding box center [1109, 336] width 9 height 9
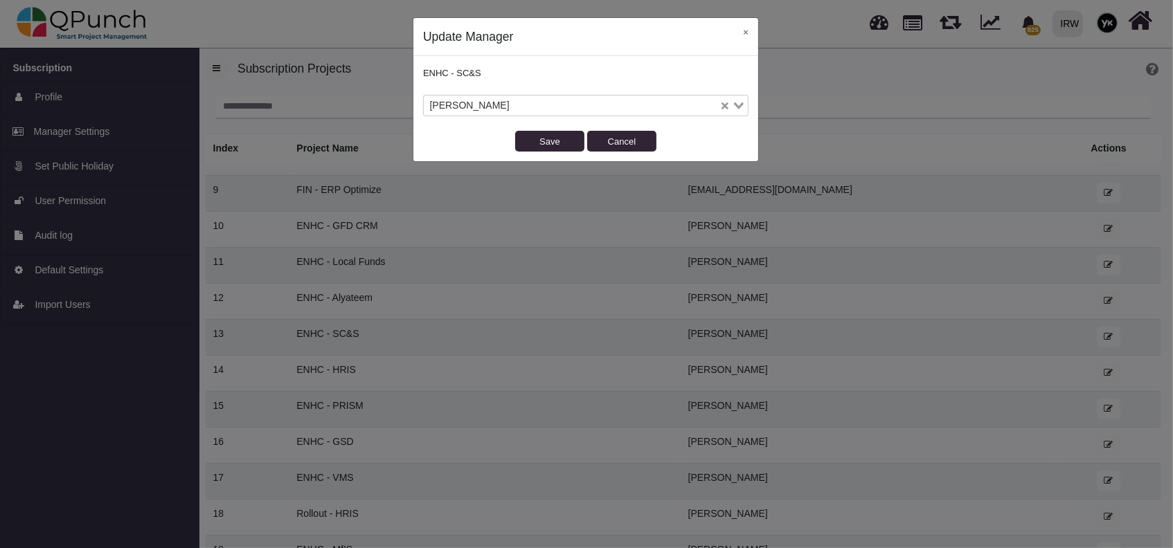
click at [565, 101] on input "Search for option" at bounding box center [616, 105] width 204 height 15
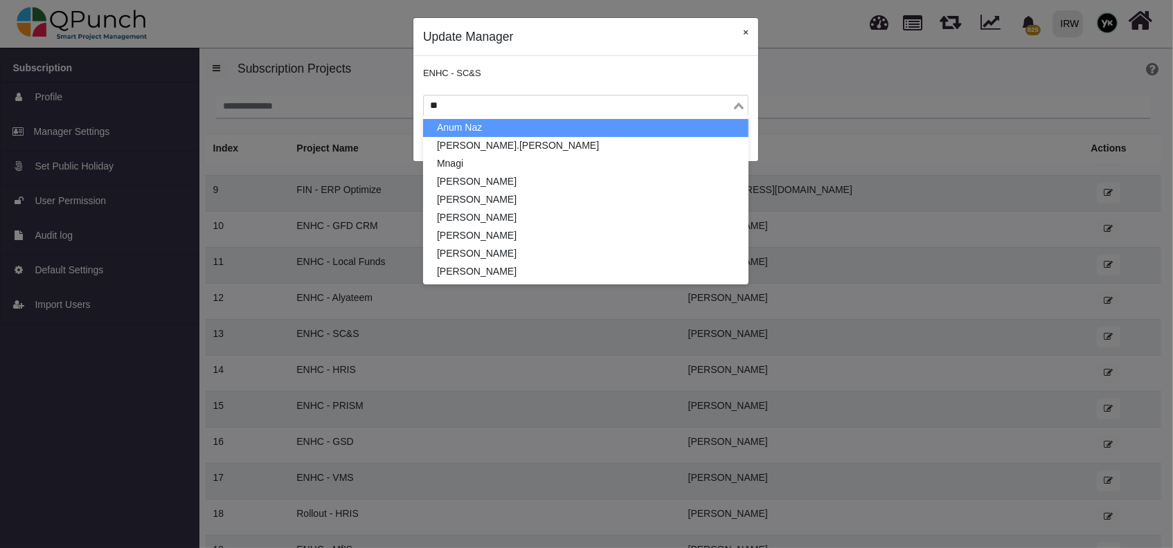
type input "**"
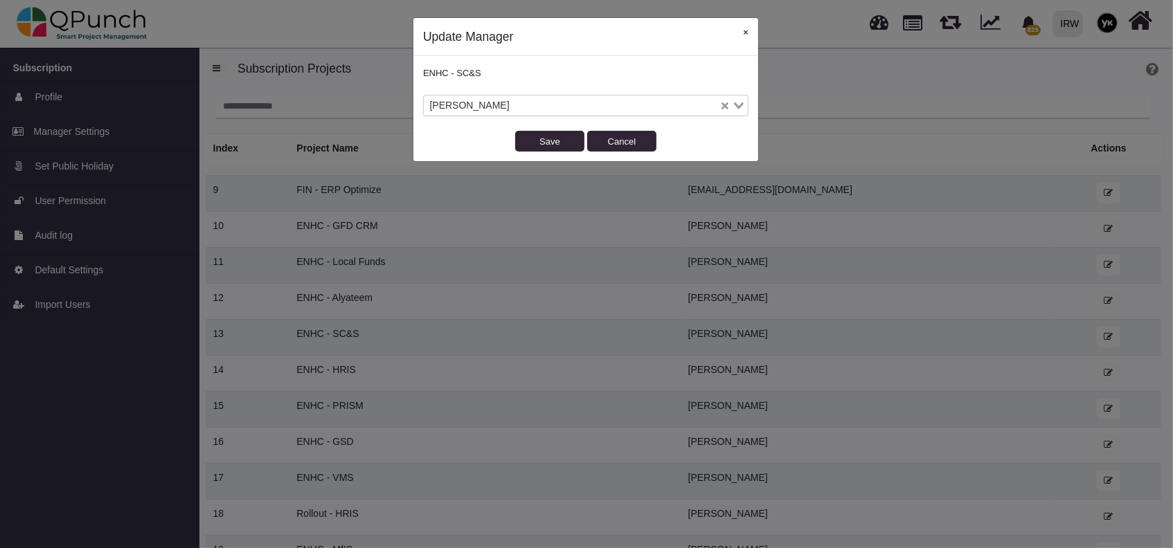
click at [740, 32] on button "×" at bounding box center [745, 32] width 25 height 28
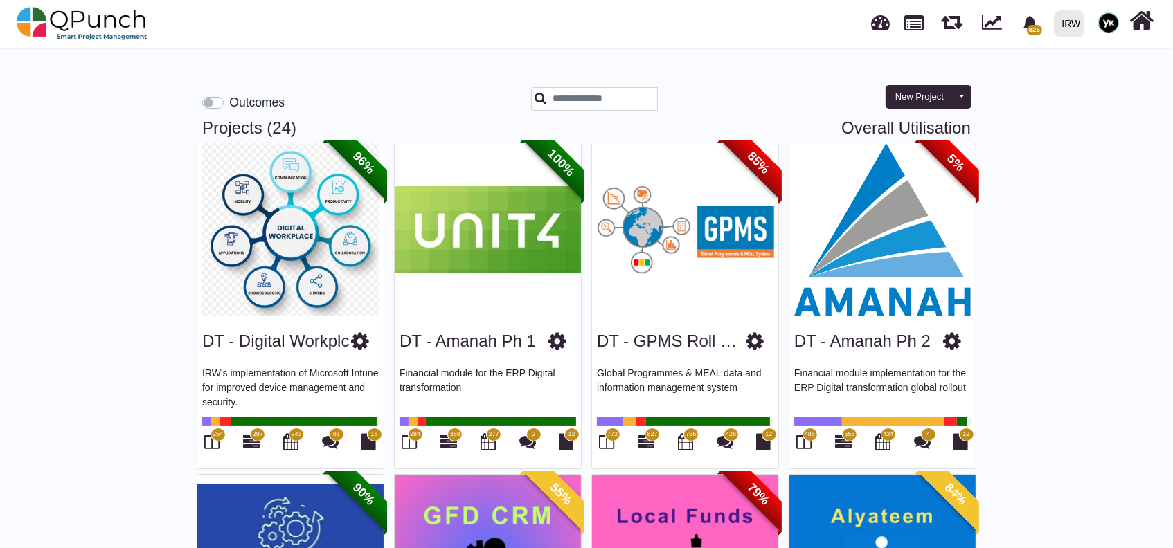
click at [1069, 20] on div "IRW" at bounding box center [1071, 24] width 19 height 24
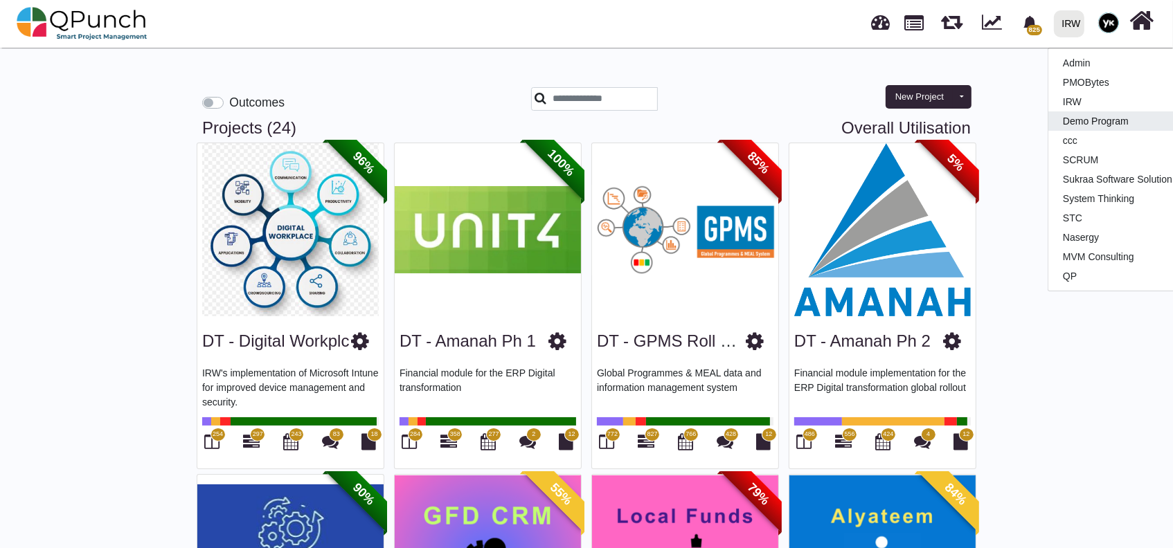
click at [1111, 117] on link "Demo Program" at bounding box center [1129, 120] width 163 height 19
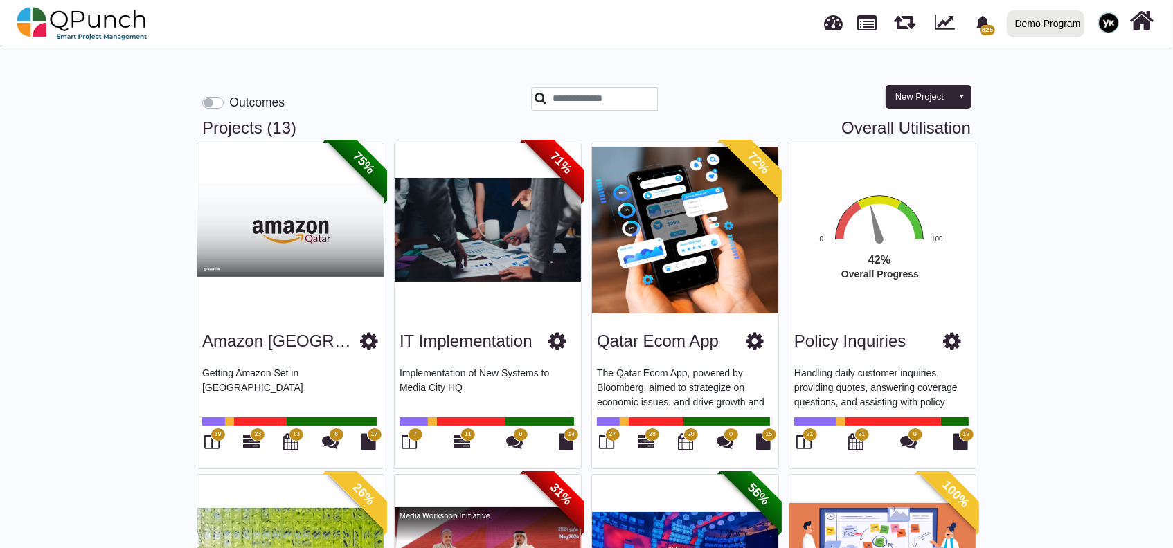
click at [835, 28] on link at bounding box center [834, 20] width 19 height 23
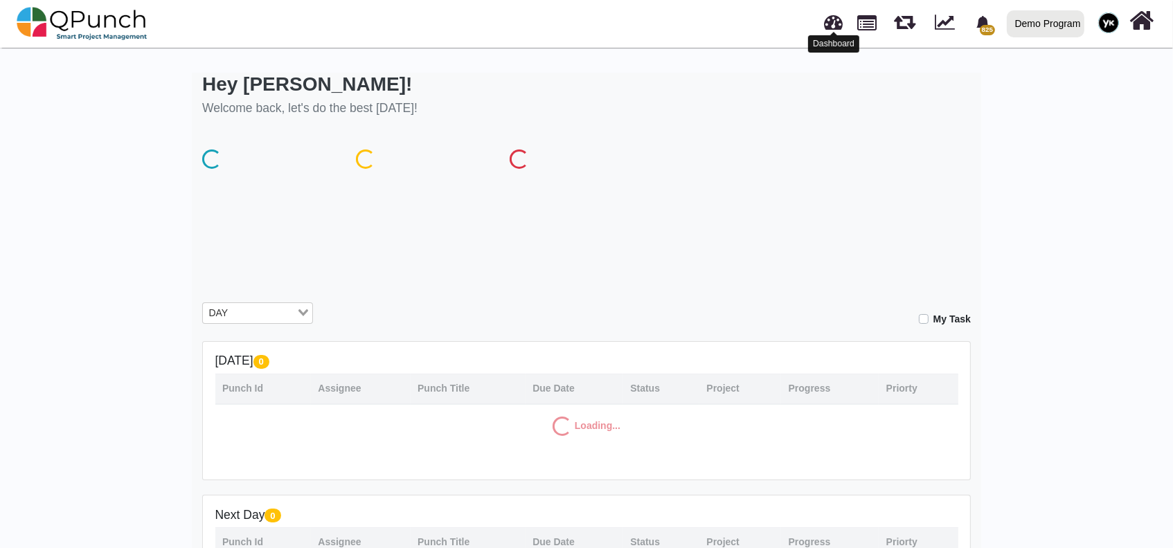
click at [285, 310] on input "Search for option" at bounding box center [264, 313] width 62 height 15
click at [229, 390] on li "All" at bounding box center [257, 390] width 111 height 18
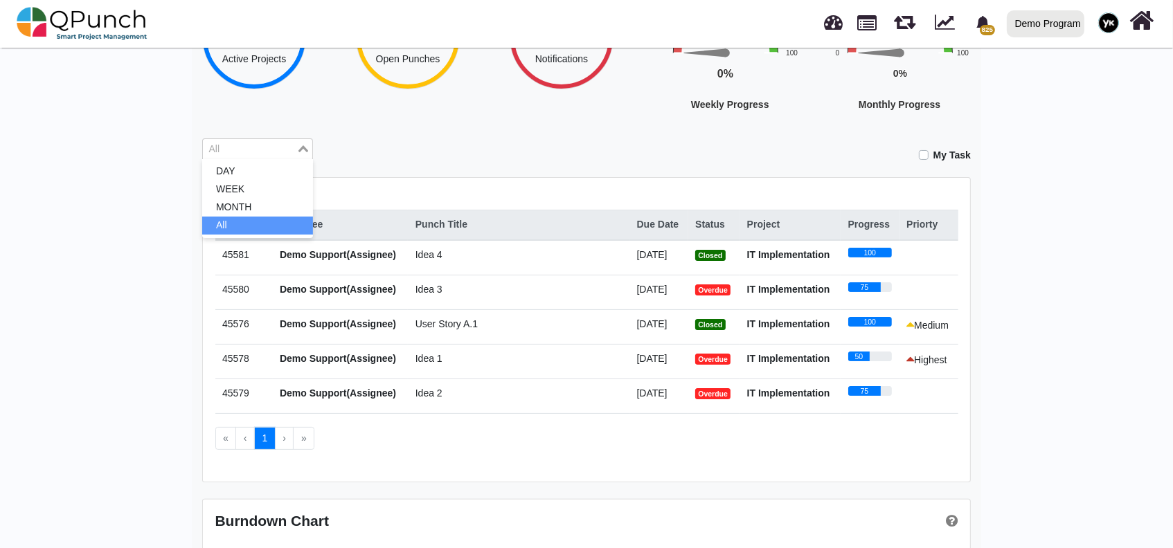
scroll to position [208, 0]
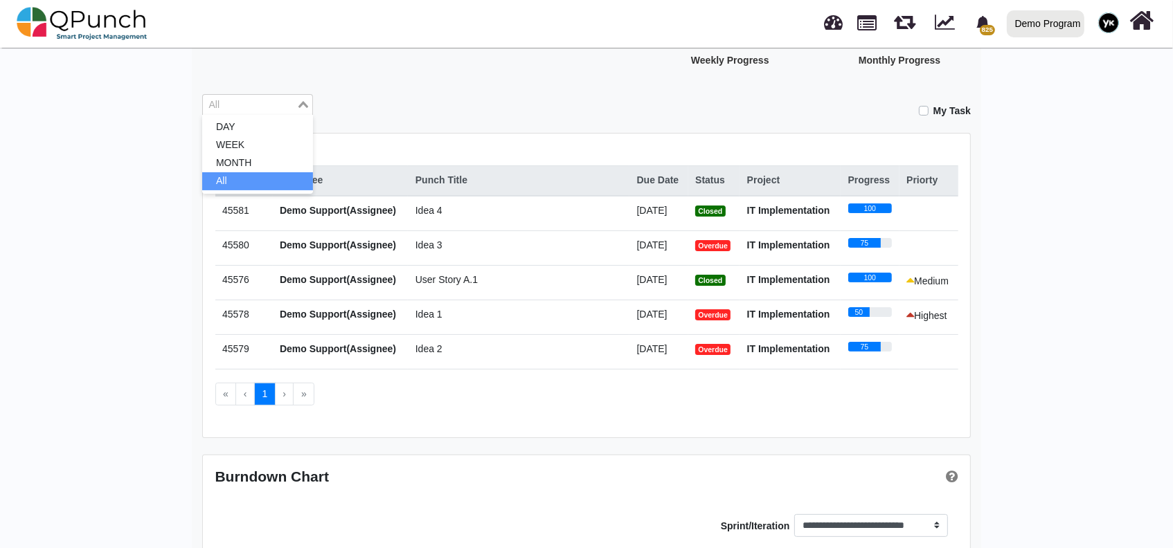
click at [276, 183] on li "All" at bounding box center [257, 181] width 111 height 18
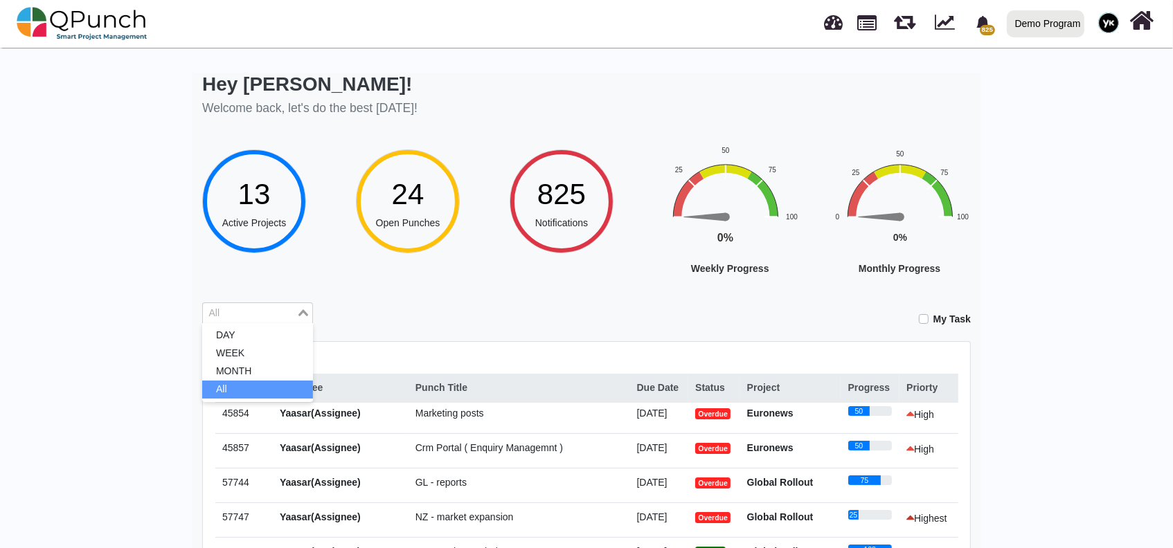
scroll to position [0, 0]
click at [805, 323] on div "My Task" at bounding box center [652, 315] width 637 height 24
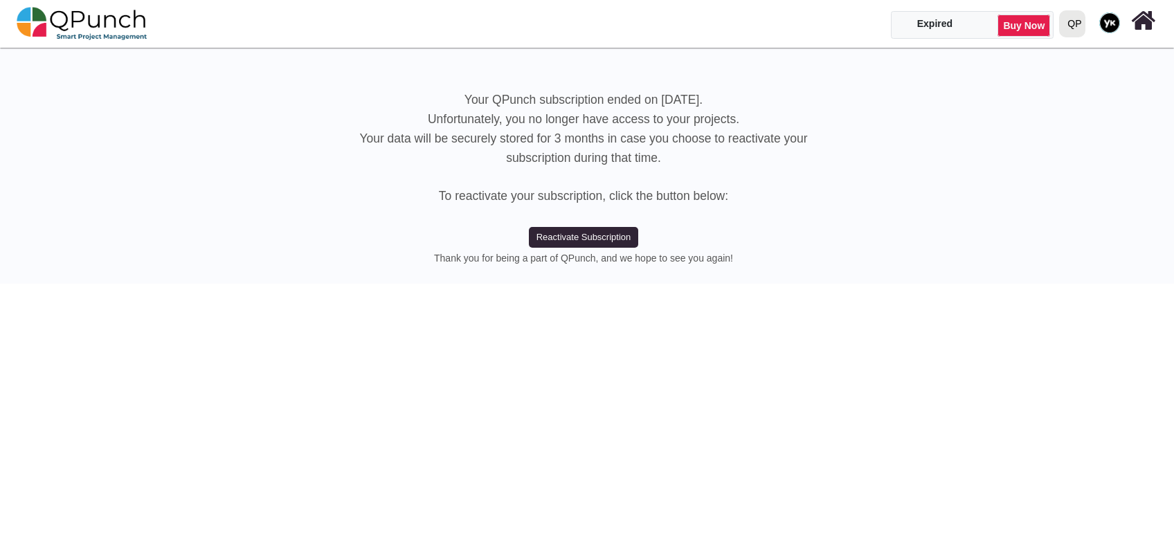
click at [1067, 17] on div at bounding box center [1065, 24] width 5 height 24
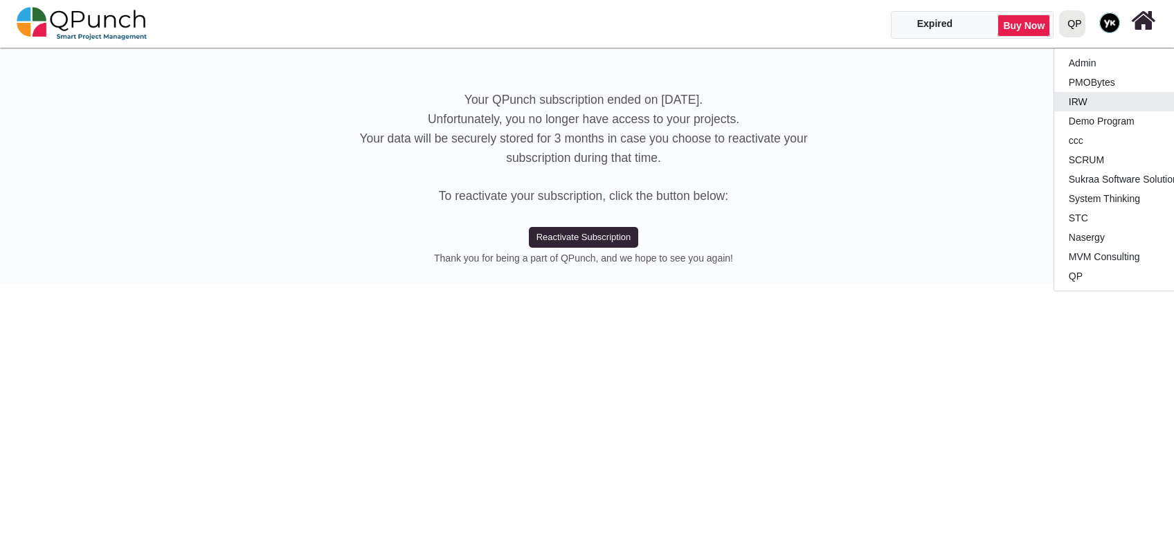
click at [1074, 100] on link "IRW" at bounding box center [1136, 101] width 163 height 19
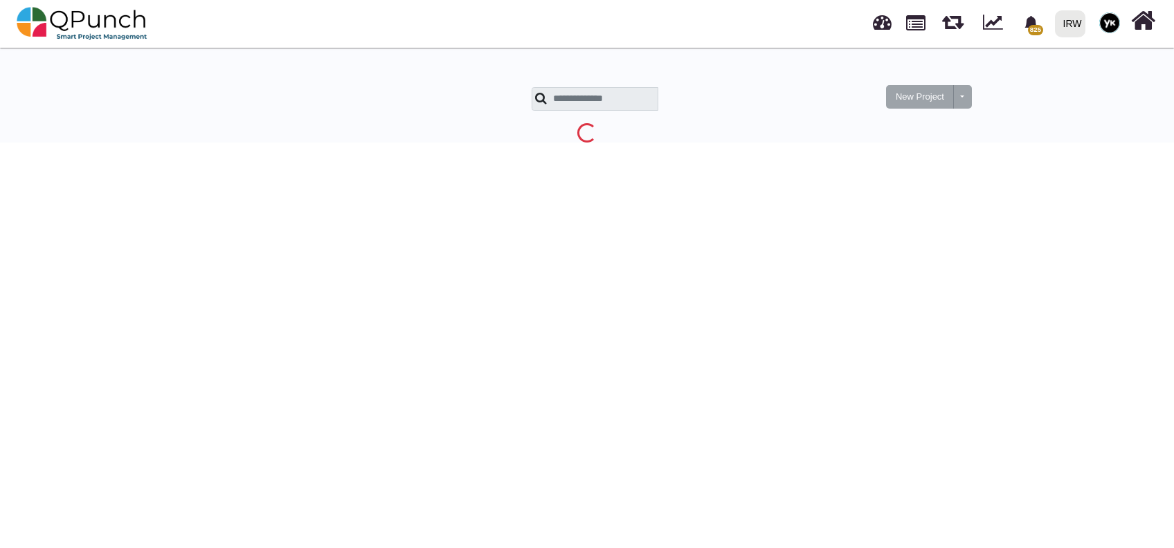
click at [1104, 28] on img at bounding box center [1110, 22] width 21 height 21
click at [1052, 82] on link "Subscription Settings" at bounding box center [1068, 82] width 120 height 19
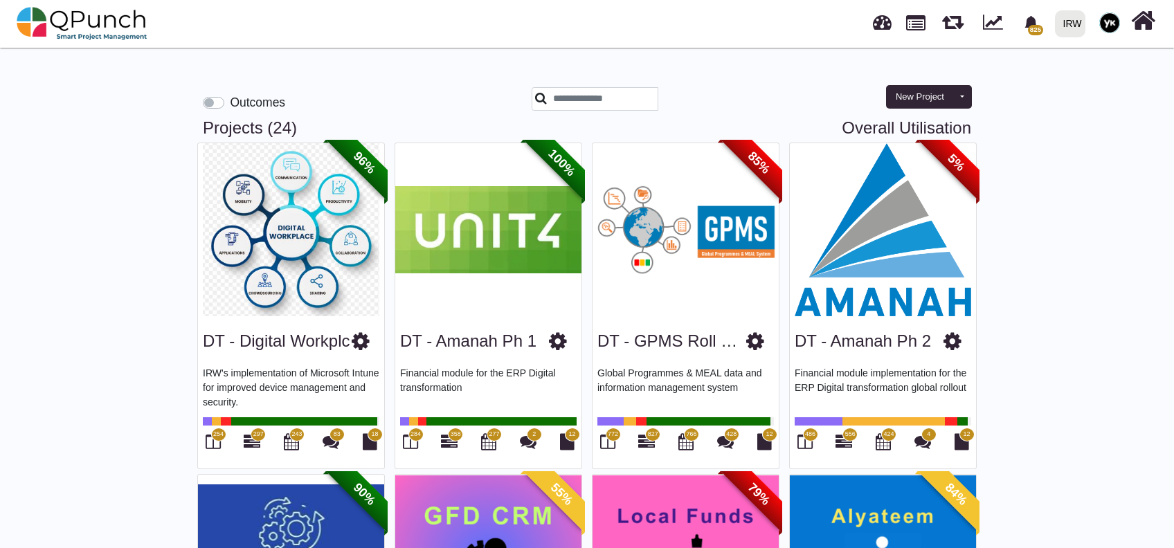
click at [1111, 26] on img at bounding box center [1110, 22] width 21 height 21
click at [1053, 83] on link "Subscription Settings" at bounding box center [1066, 82] width 120 height 19
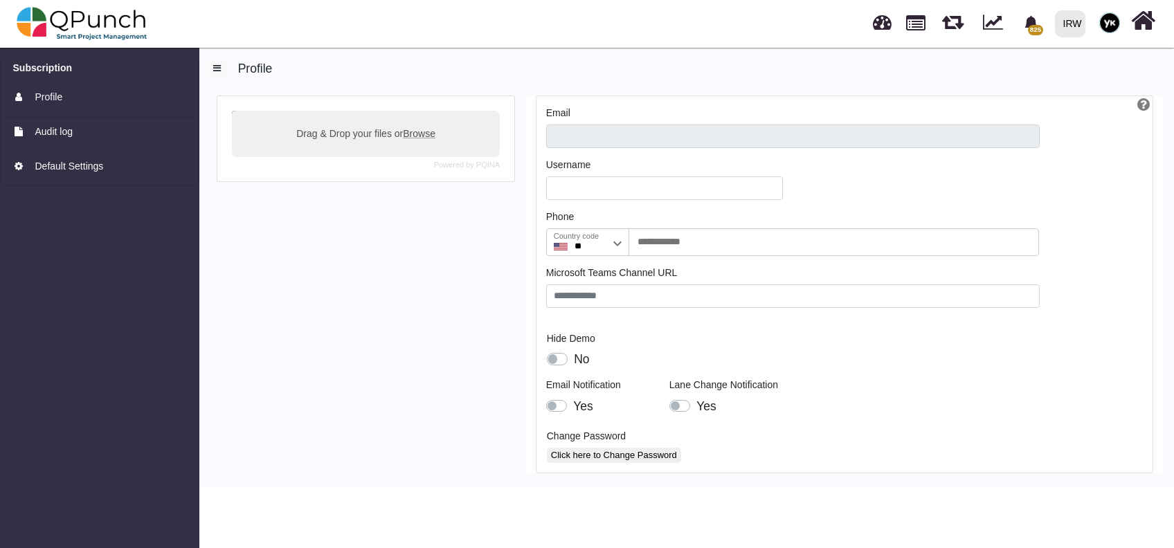
type input "**********"
type input "******"
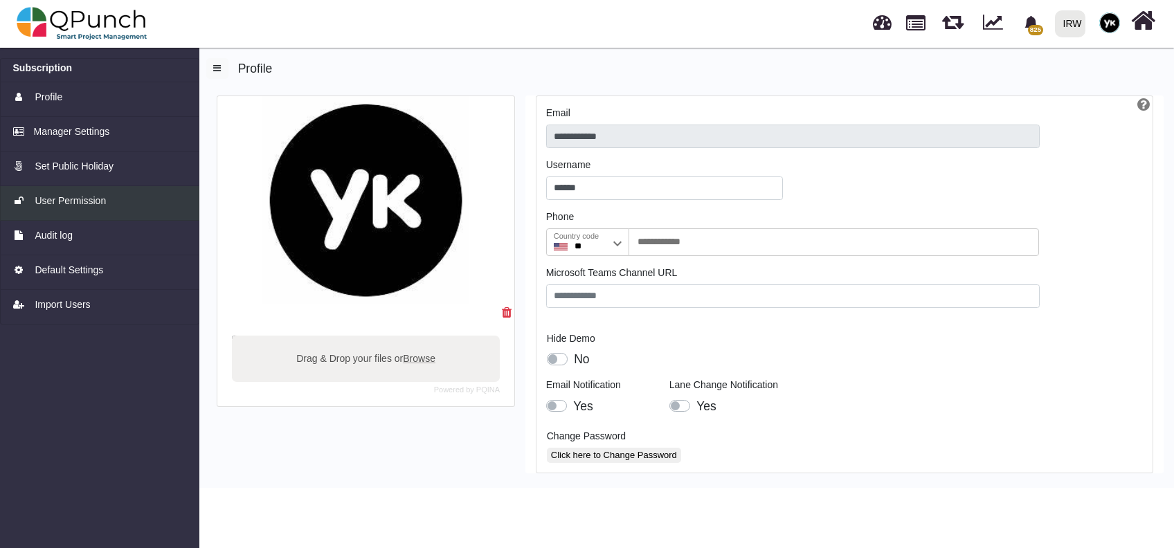
click at [63, 208] on span "User Permission" at bounding box center [70, 201] width 71 height 15
click at [66, 204] on span "User Permission" at bounding box center [70, 201] width 71 height 15
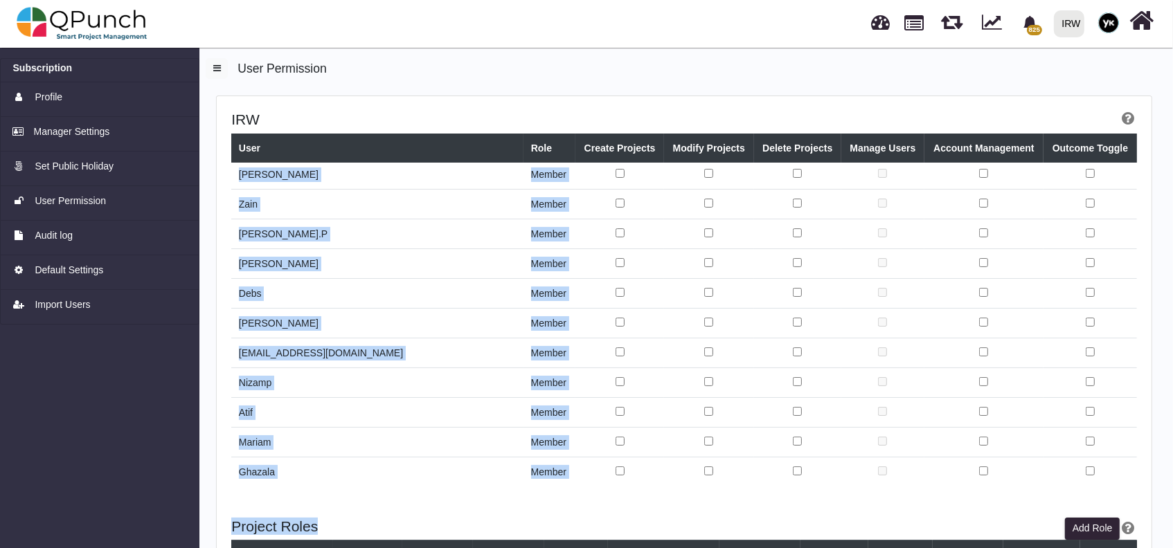
scroll to position [213, 0]
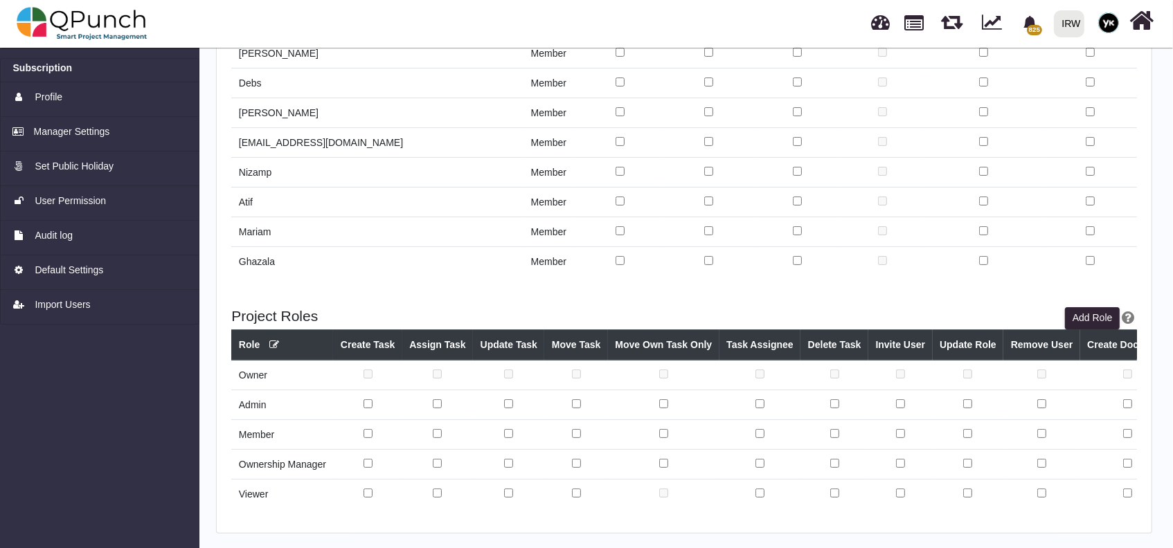
drag, startPoint x: 238, startPoint y: 177, endPoint x: 843, endPoint y: 278, distance: 614.3
click at [843, 278] on div "IRW User Role Create Projects Modify Projects Delete Projects Manage Users Acco…" at bounding box center [684, 89] width 935 height 407
copy table "User Role Create Projects Modify Projects Delete Projects Manage Users Account …"
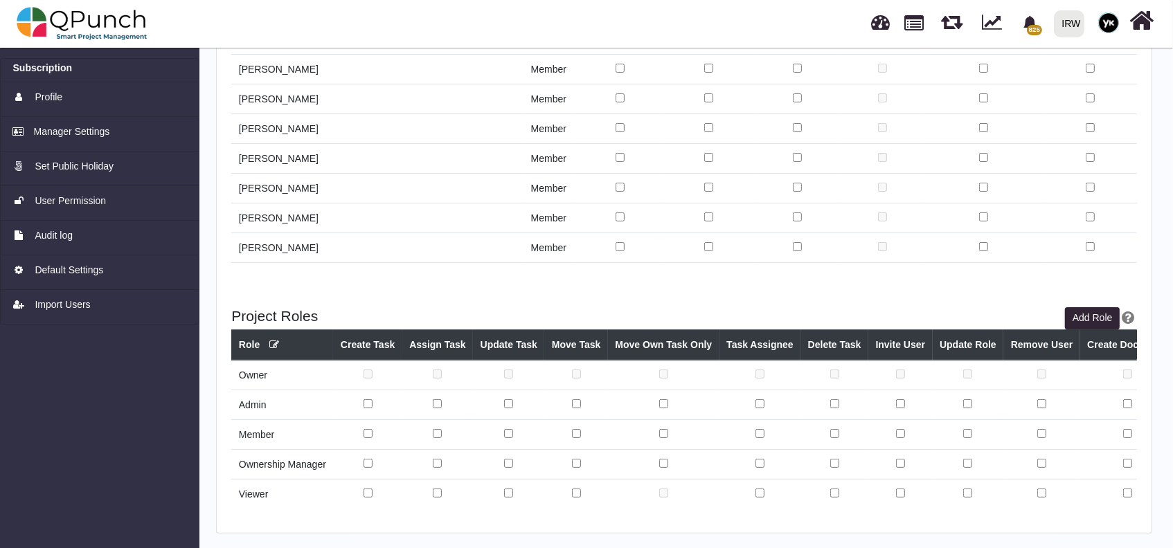
scroll to position [703, 0]
click at [120, 15] on img at bounding box center [82, 24] width 131 height 42
